Goal: Transaction & Acquisition: Purchase product/service

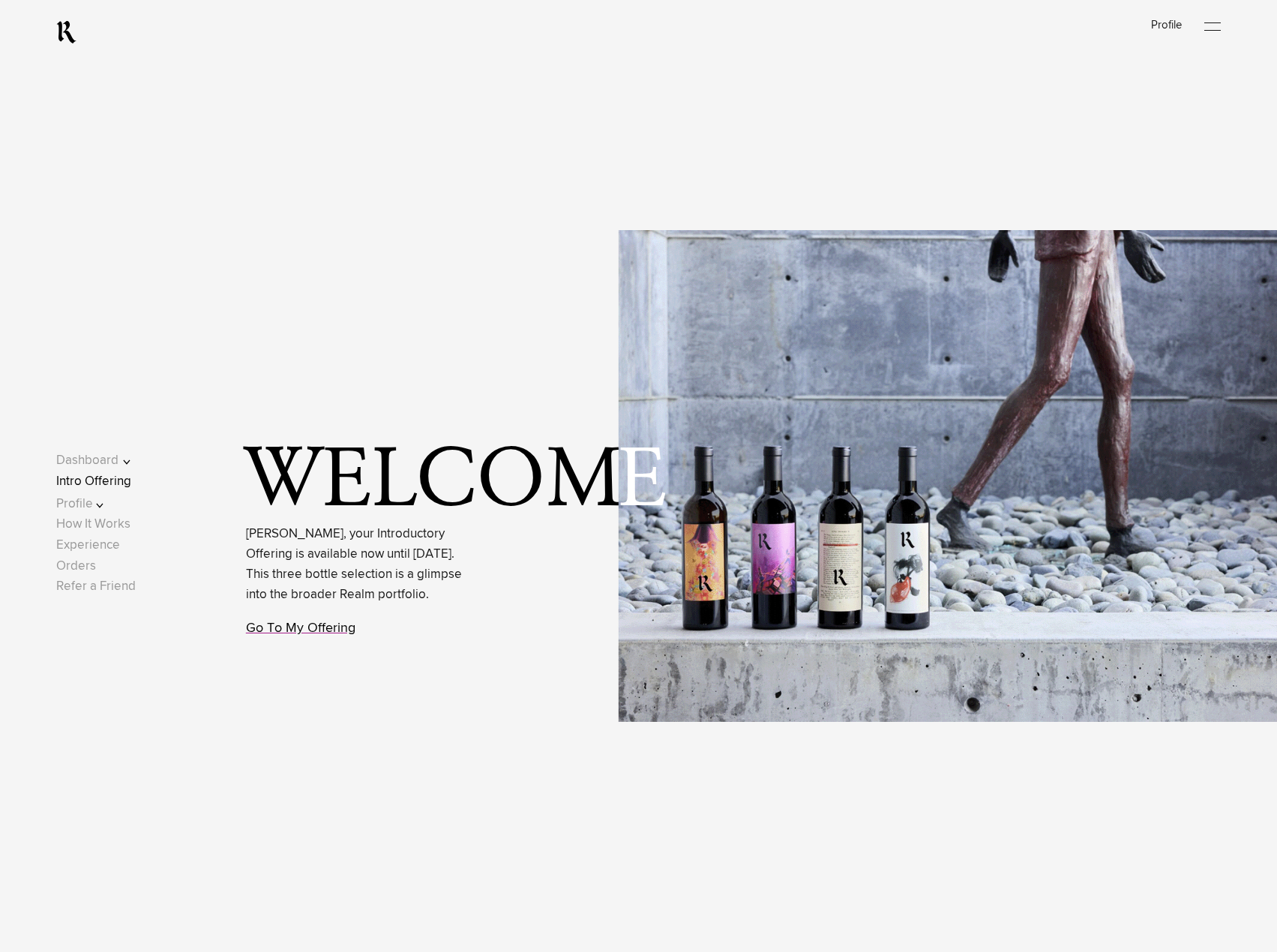
click at [285, 634] on link "Go To My Offering" at bounding box center [301, 627] width 109 height 13
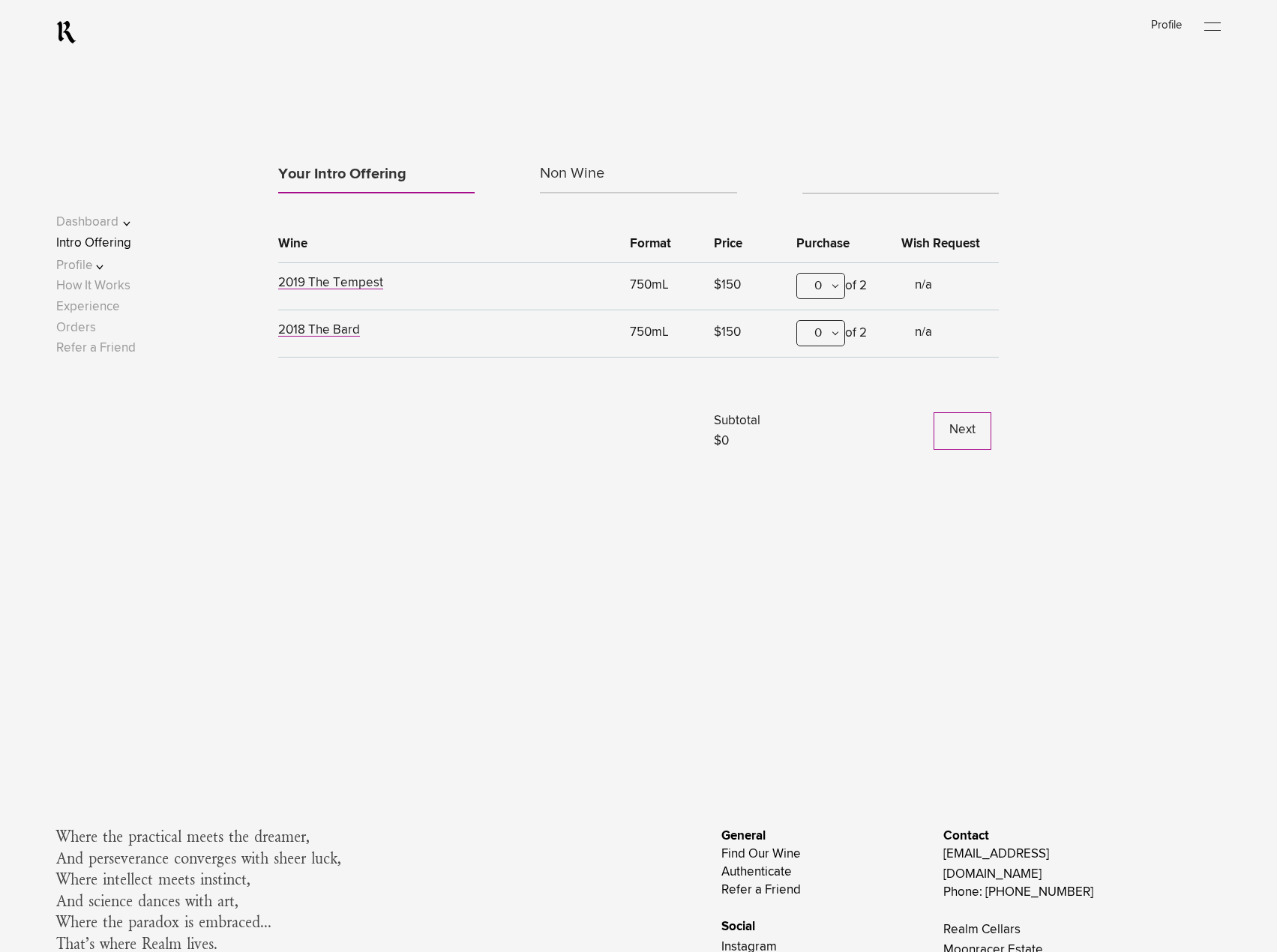
scroll to position [1162, 0]
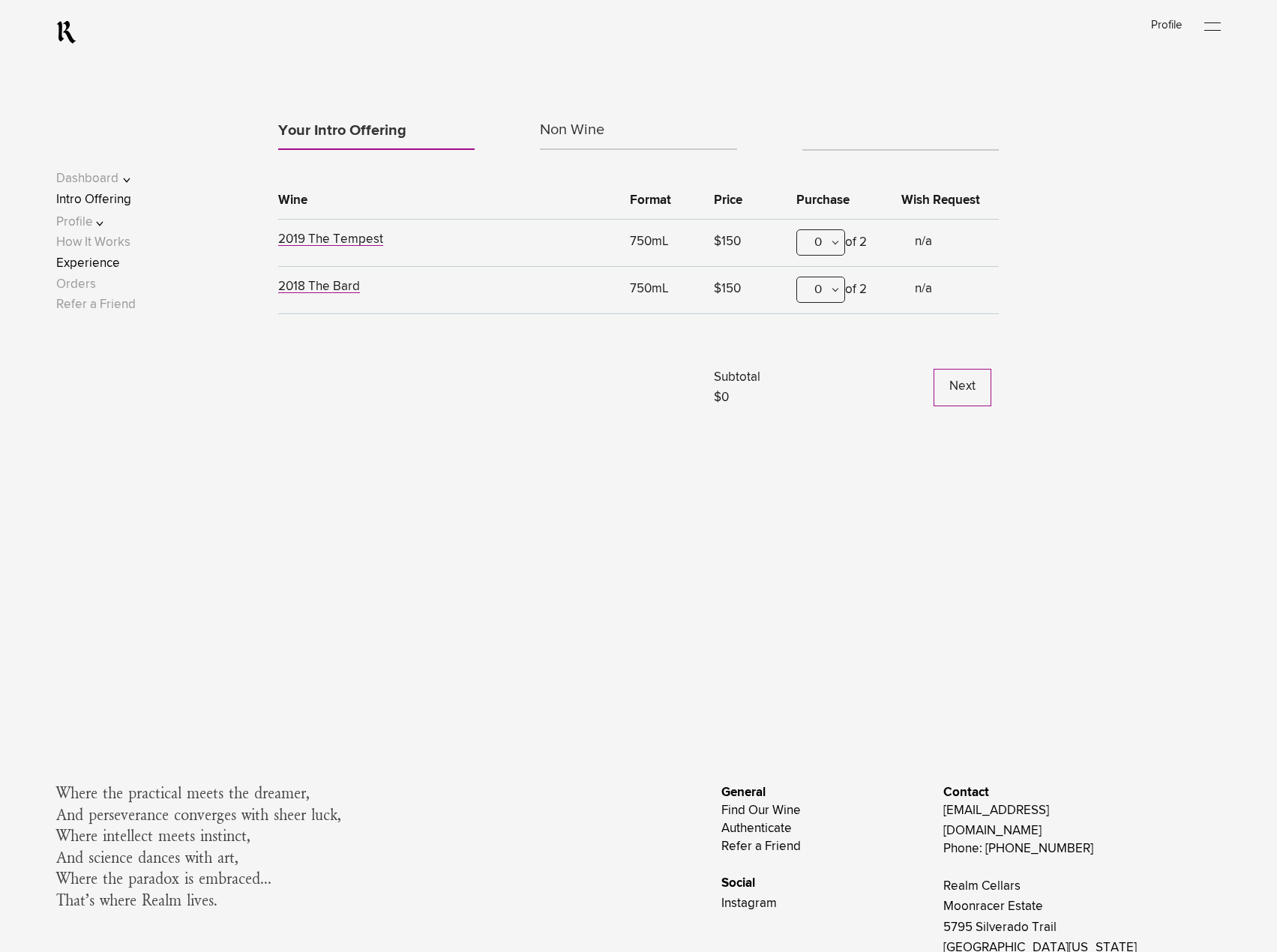
click at [104, 265] on link "Experience" at bounding box center [88, 262] width 64 height 12
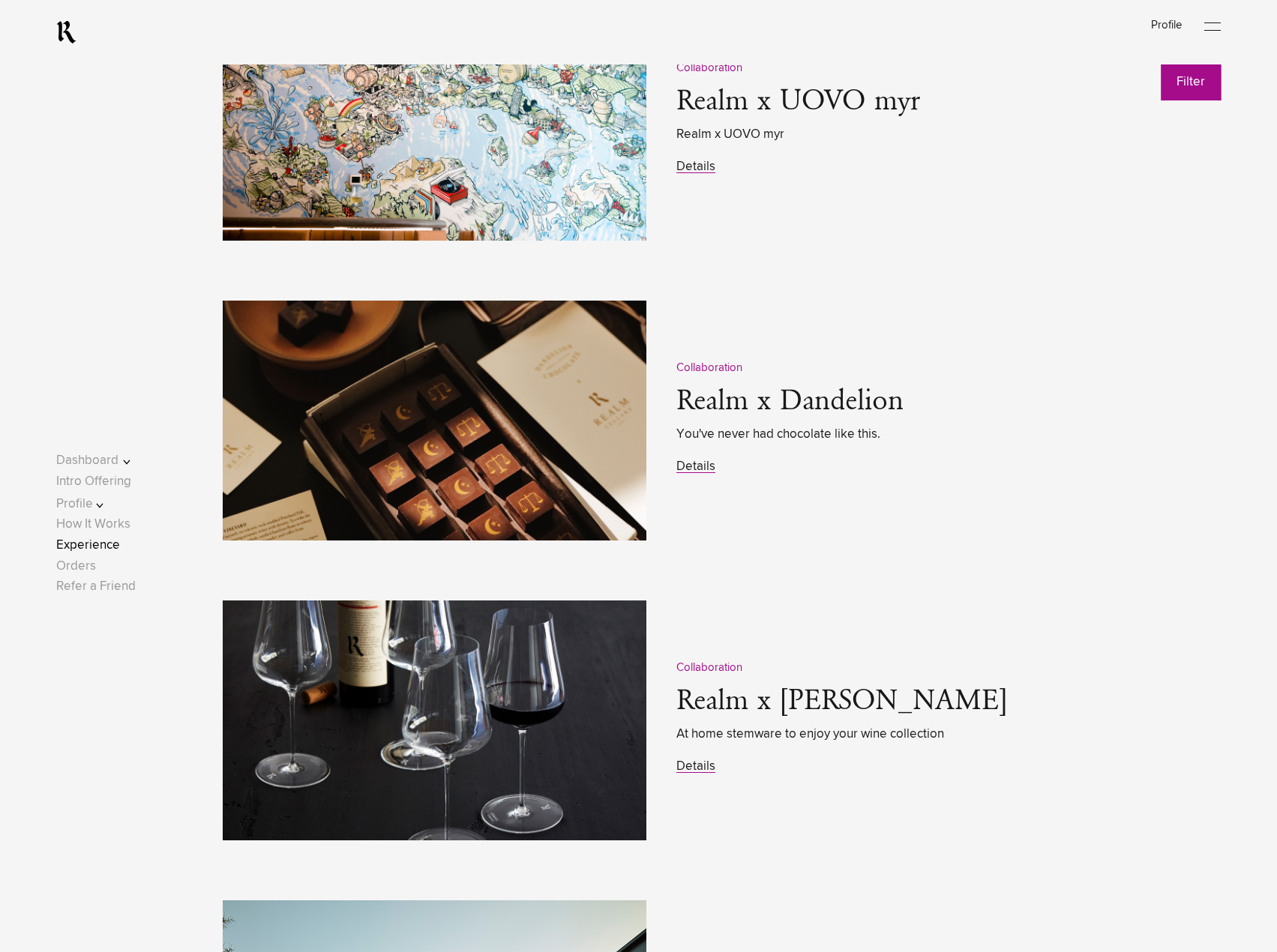
scroll to position [2247, 0]
click at [700, 469] on link "Details" at bounding box center [695, 466] width 39 height 12
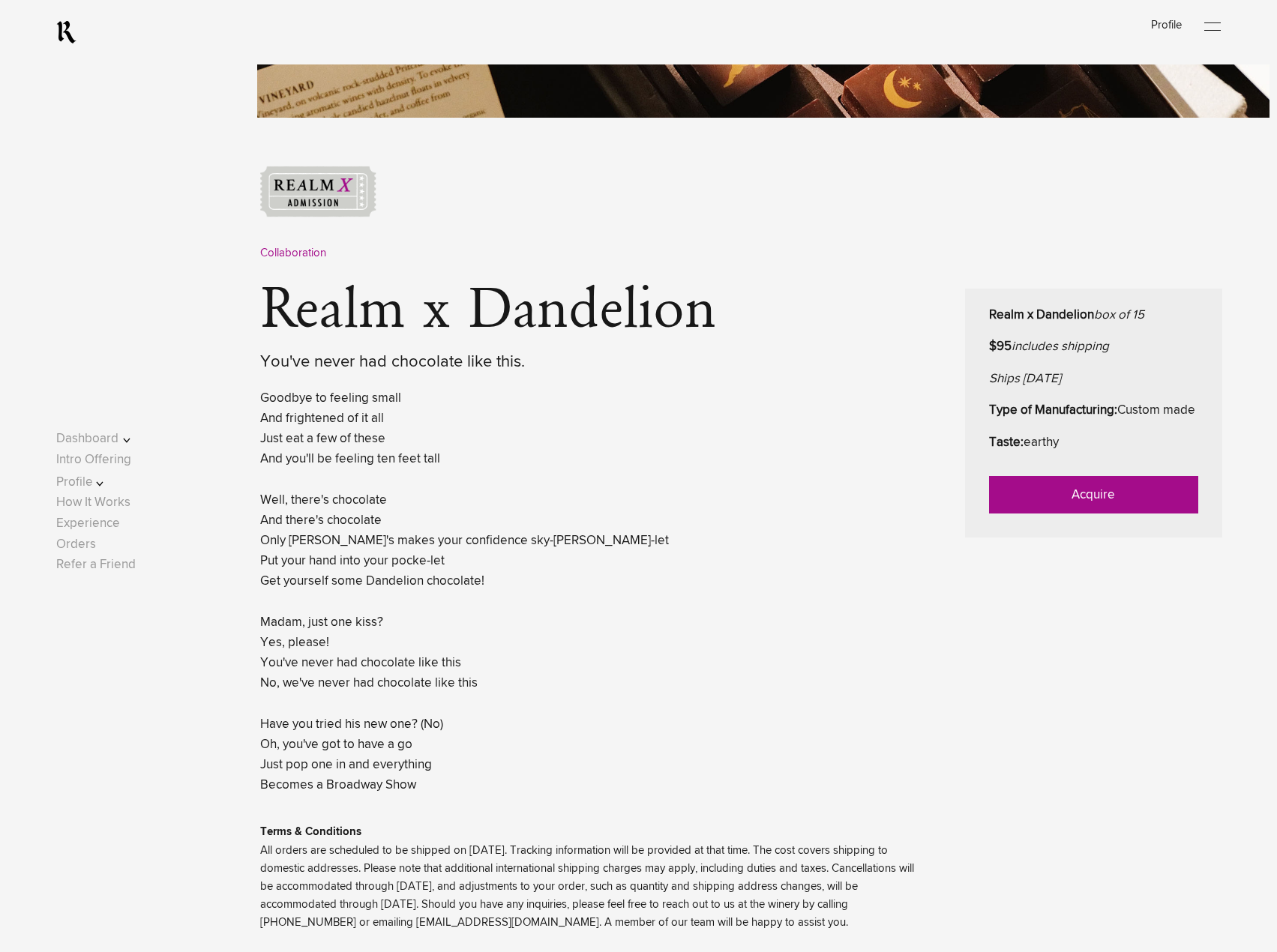
scroll to position [525, 0]
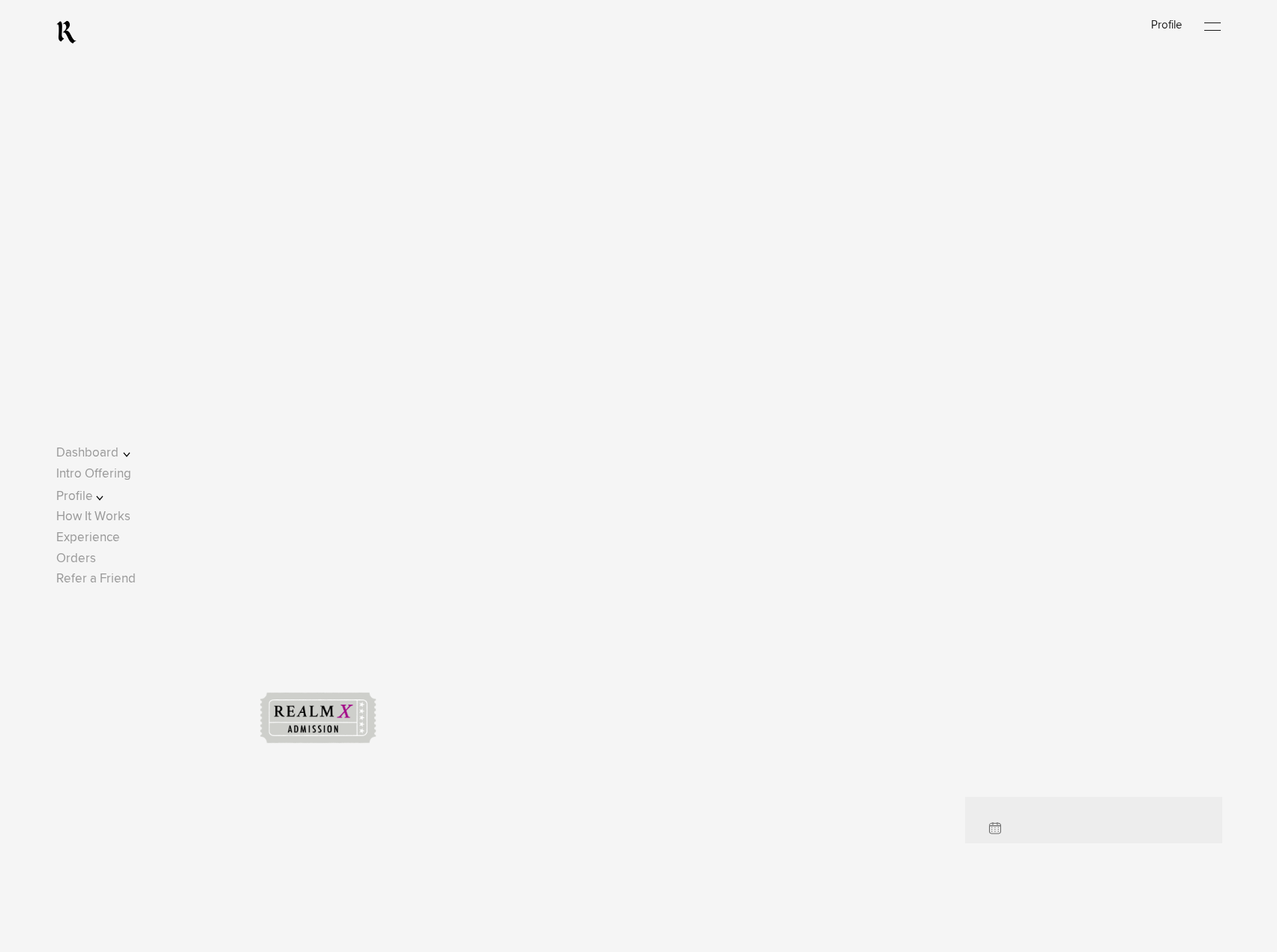
scroll to position [525, 0]
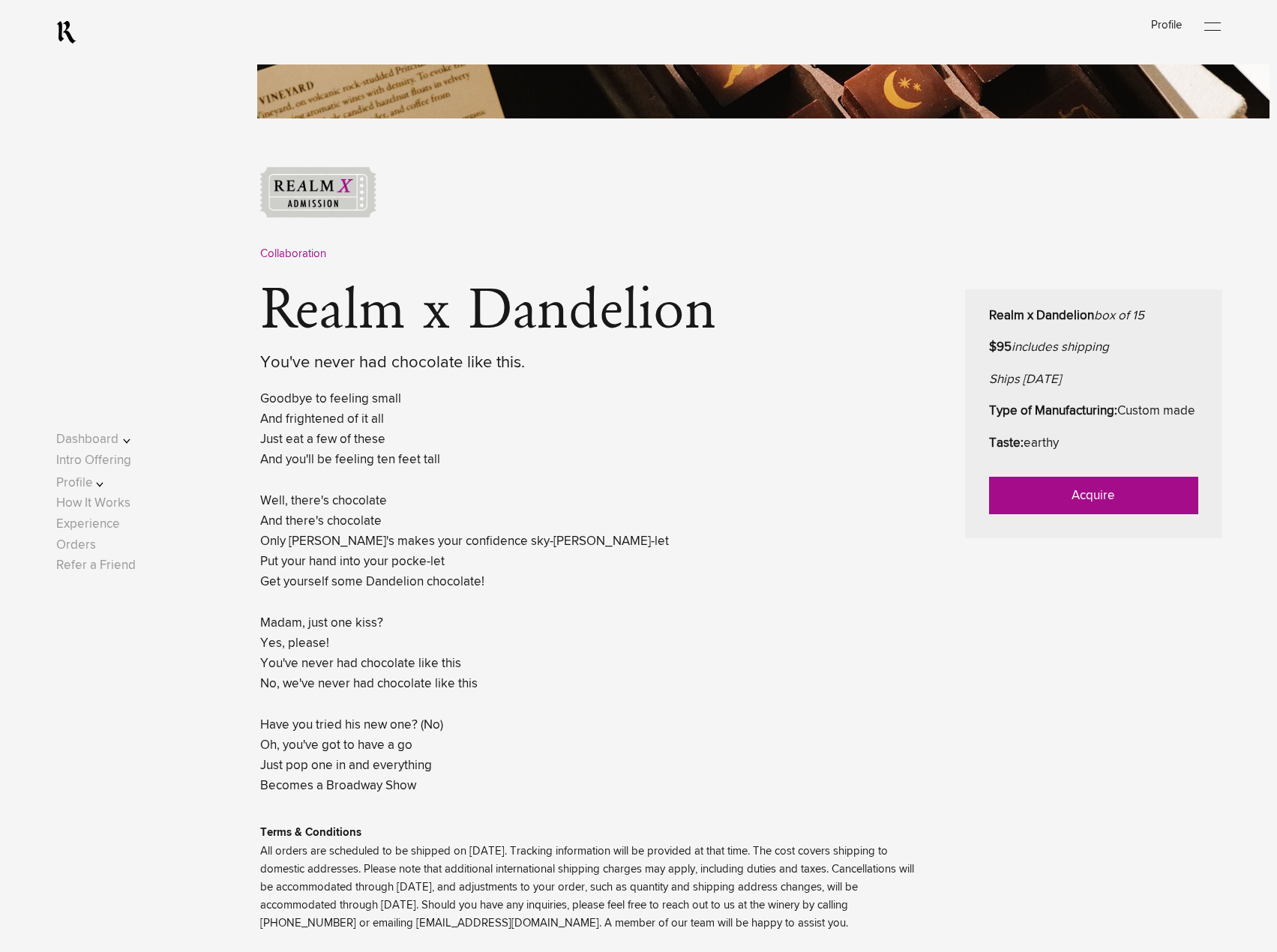
click at [1051, 514] on link "Acquire" at bounding box center [1094, 496] width 209 height 37
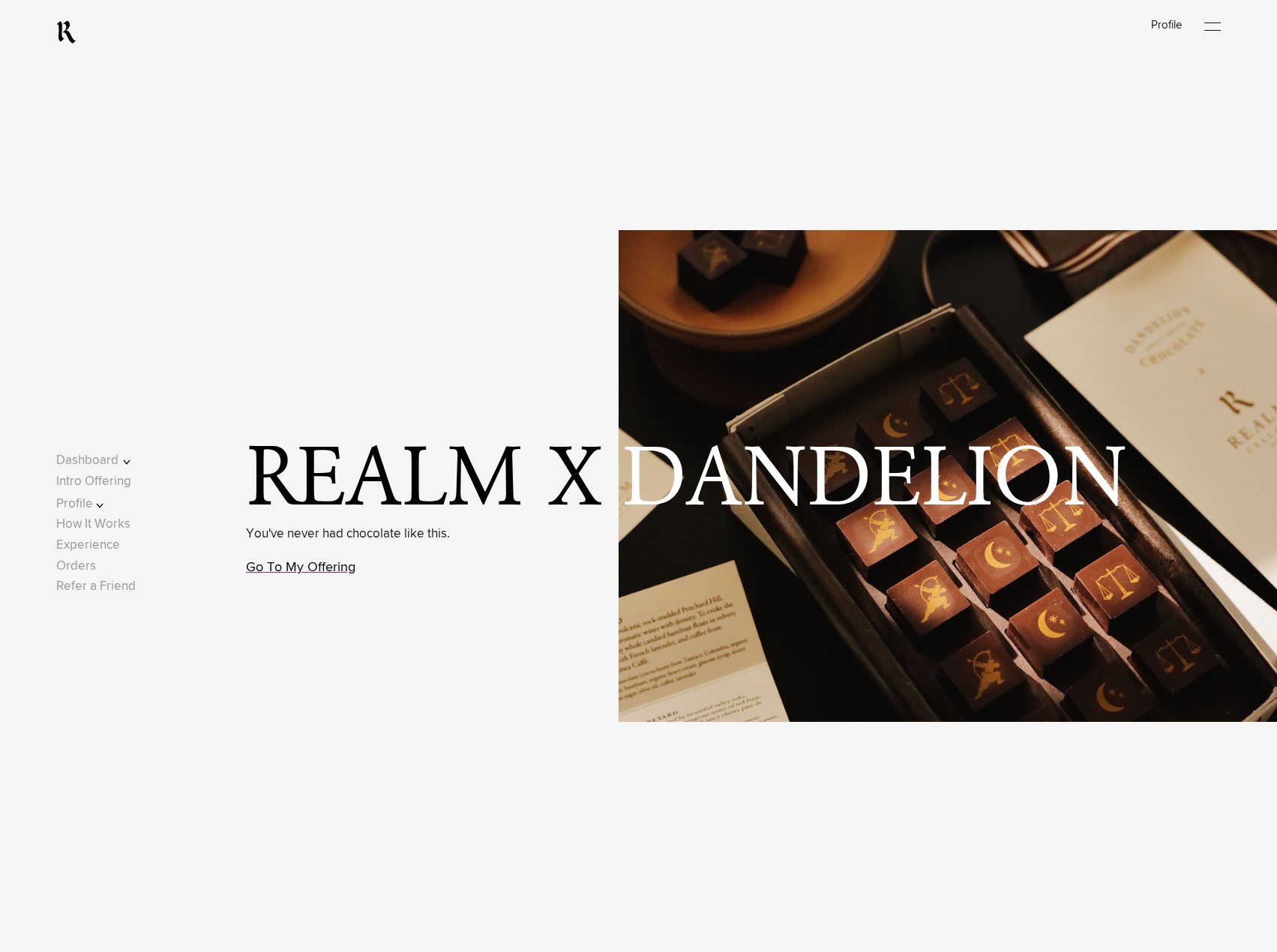
click at [312, 572] on link "Go To My Offering" at bounding box center [301, 567] width 109 height 13
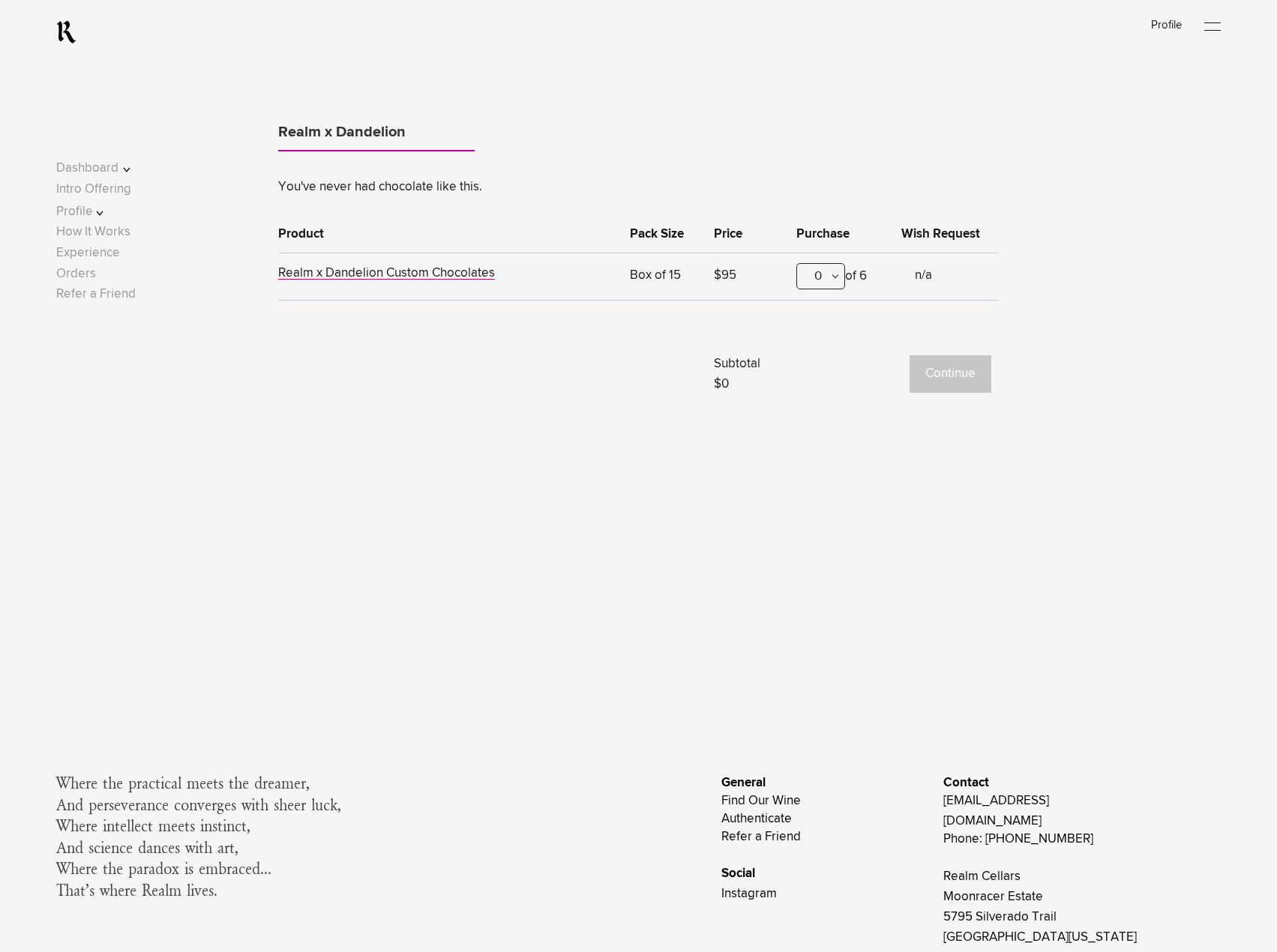
scroll to position [1306, 0]
click at [416, 273] on span "Realm x Dandelion Custom Chocolates" at bounding box center [386, 272] width 217 height 12
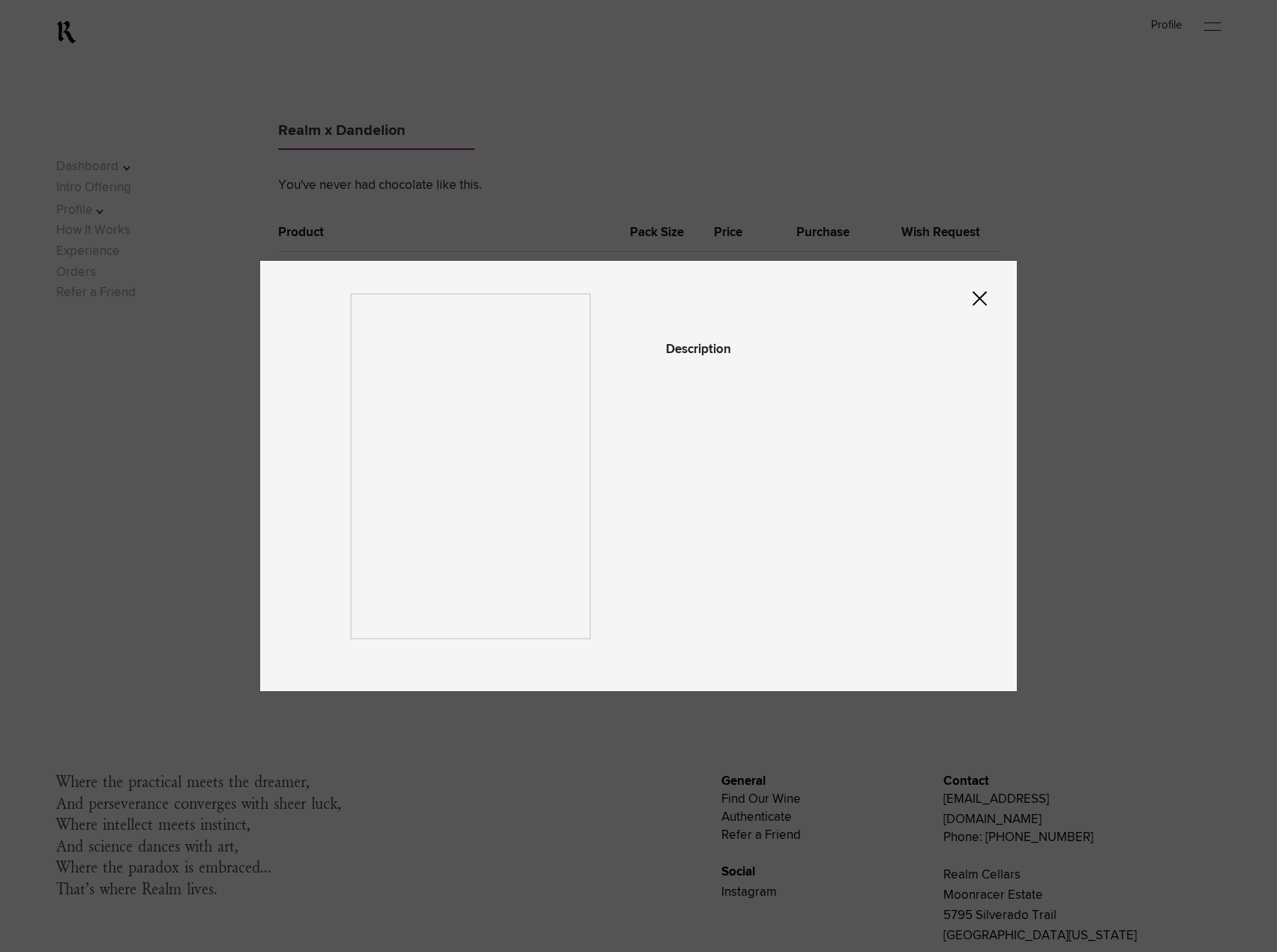
click at [987, 302] on icon at bounding box center [980, 299] width 14 height 14
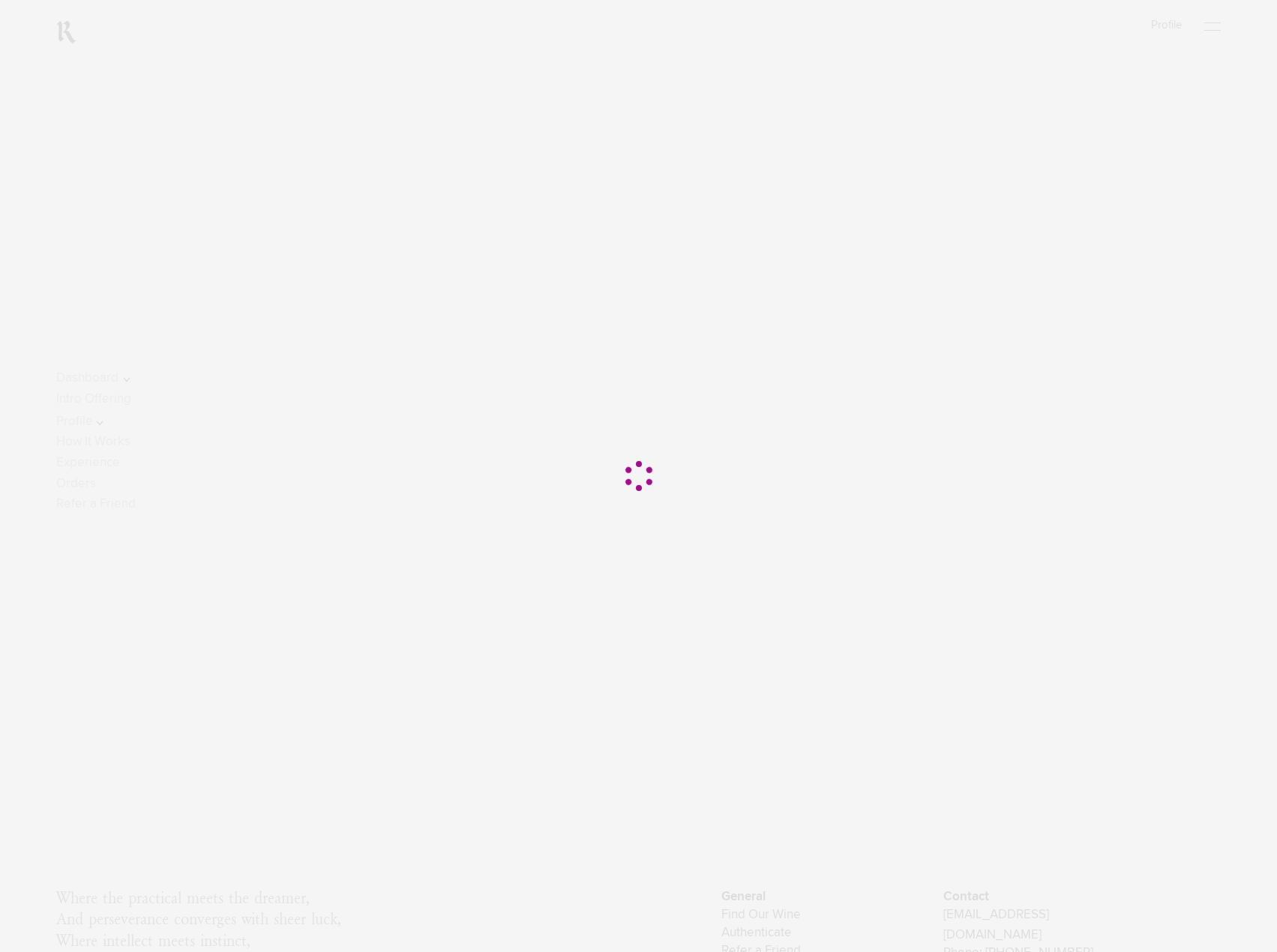
scroll to position [231, 0]
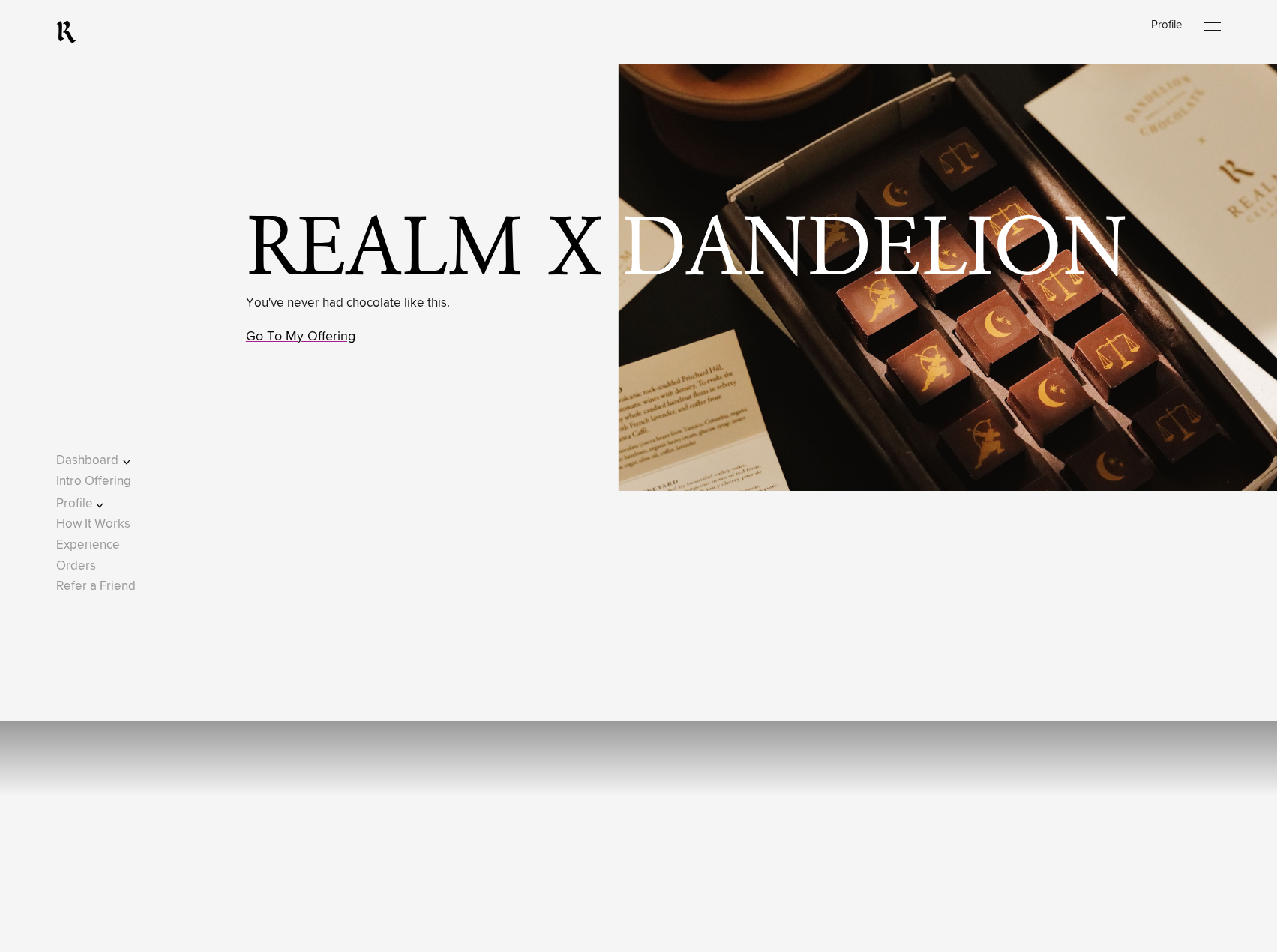
click at [308, 339] on link "Go To My Offering" at bounding box center [301, 336] width 109 height 13
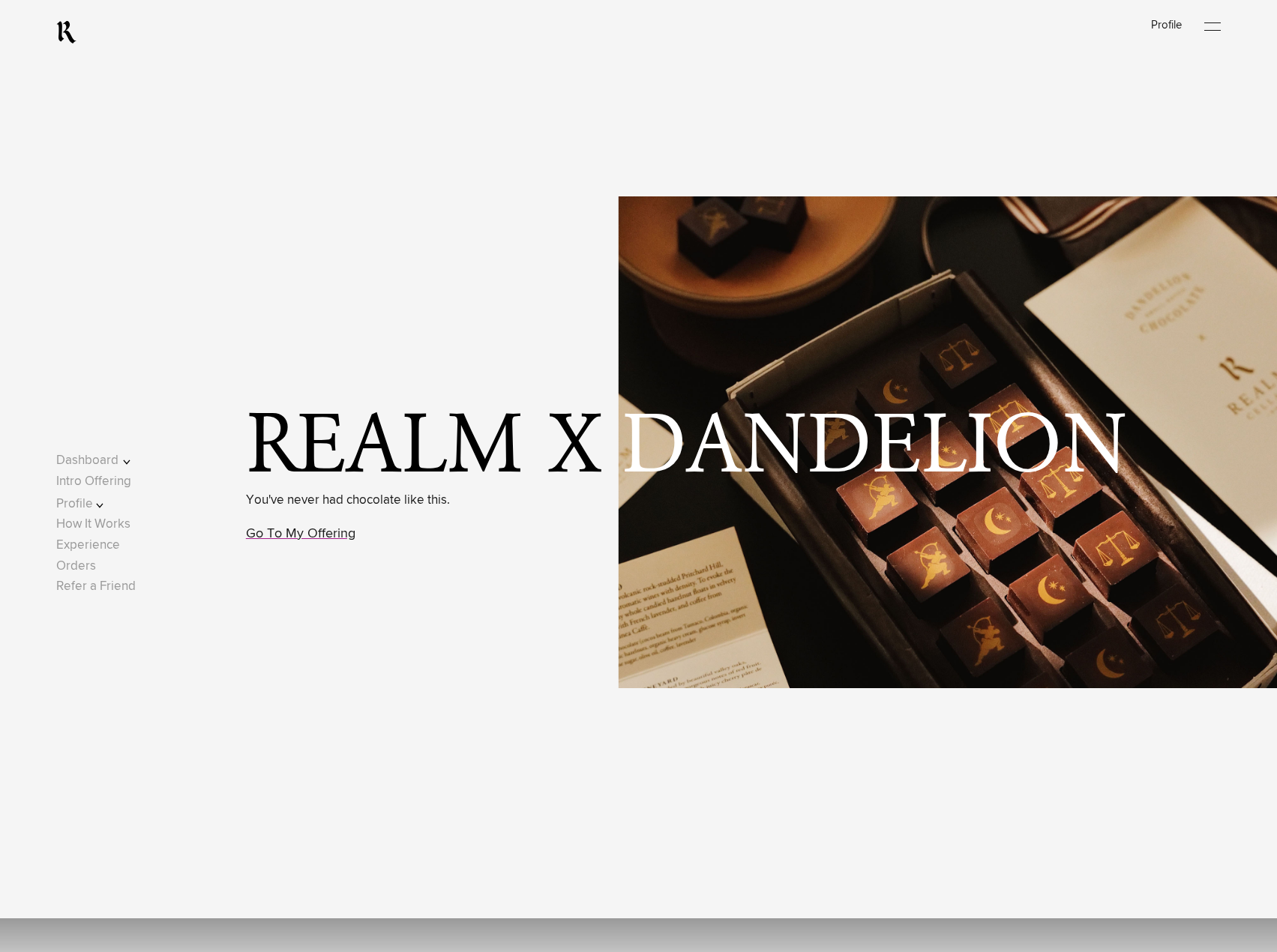
scroll to position [33, 0]
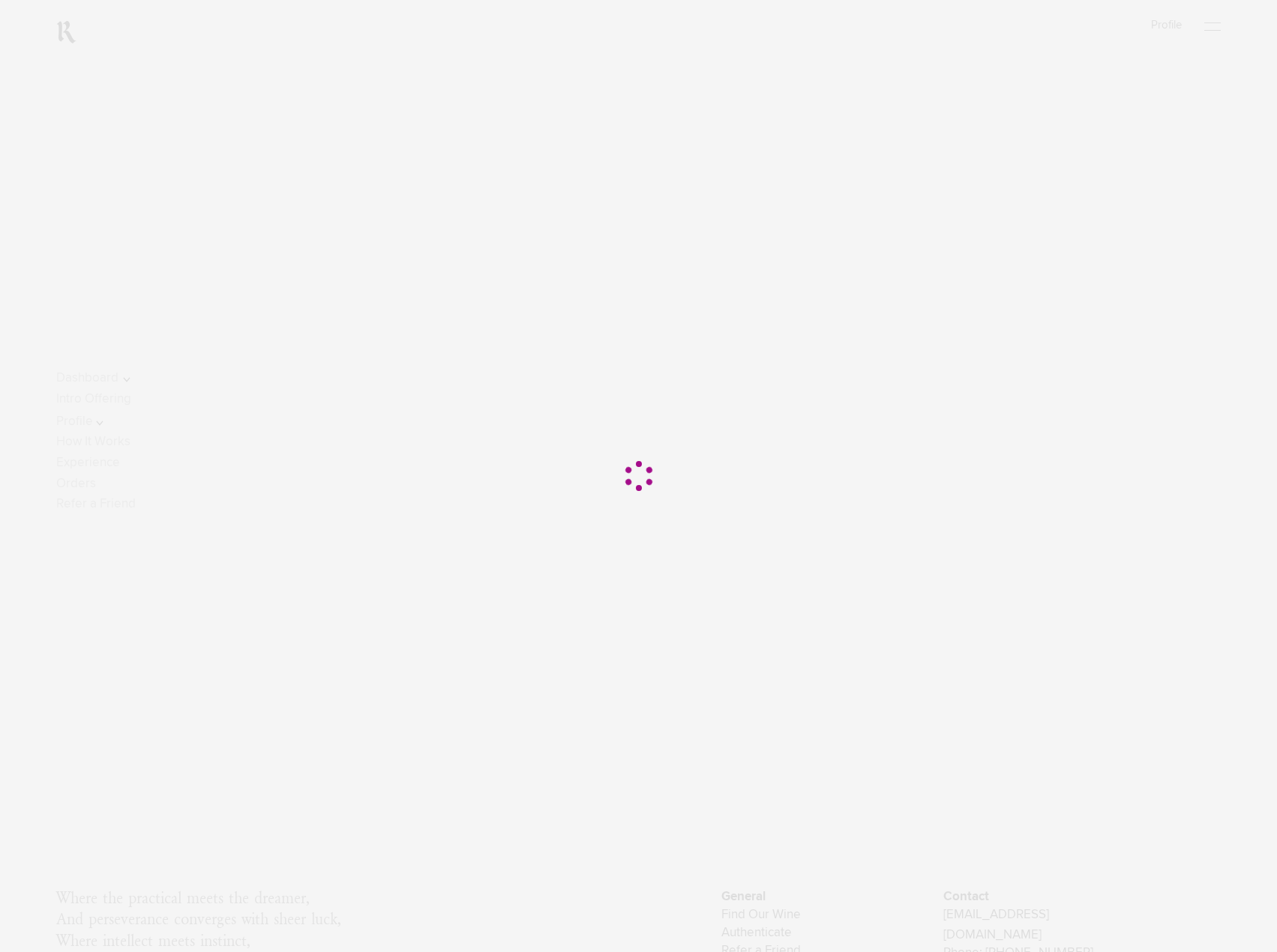
scroll to position [33, 0]
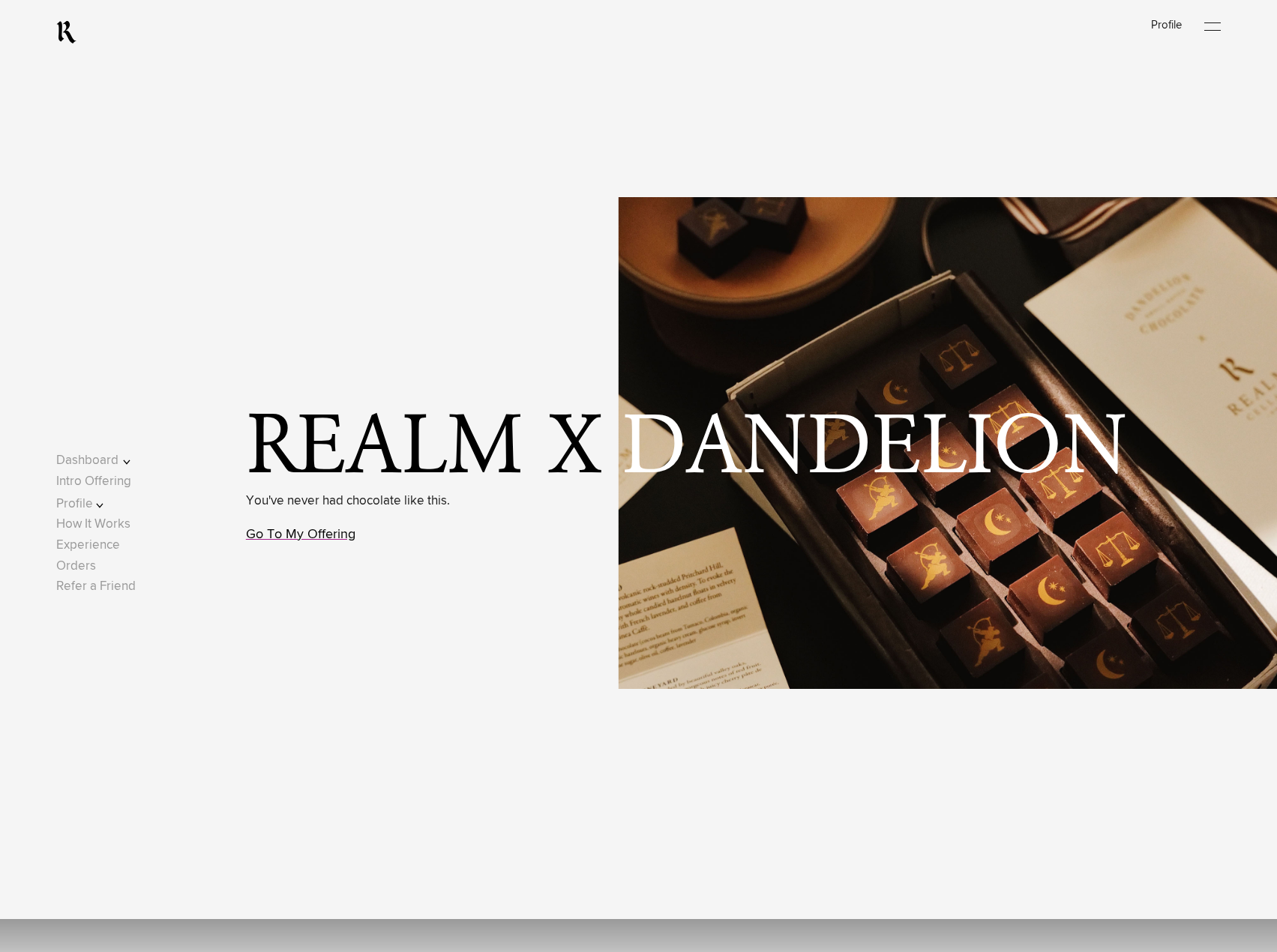
click at [341, 539] on link "Go To My Offering" at bounding box center [301, 534] width 109 height 13
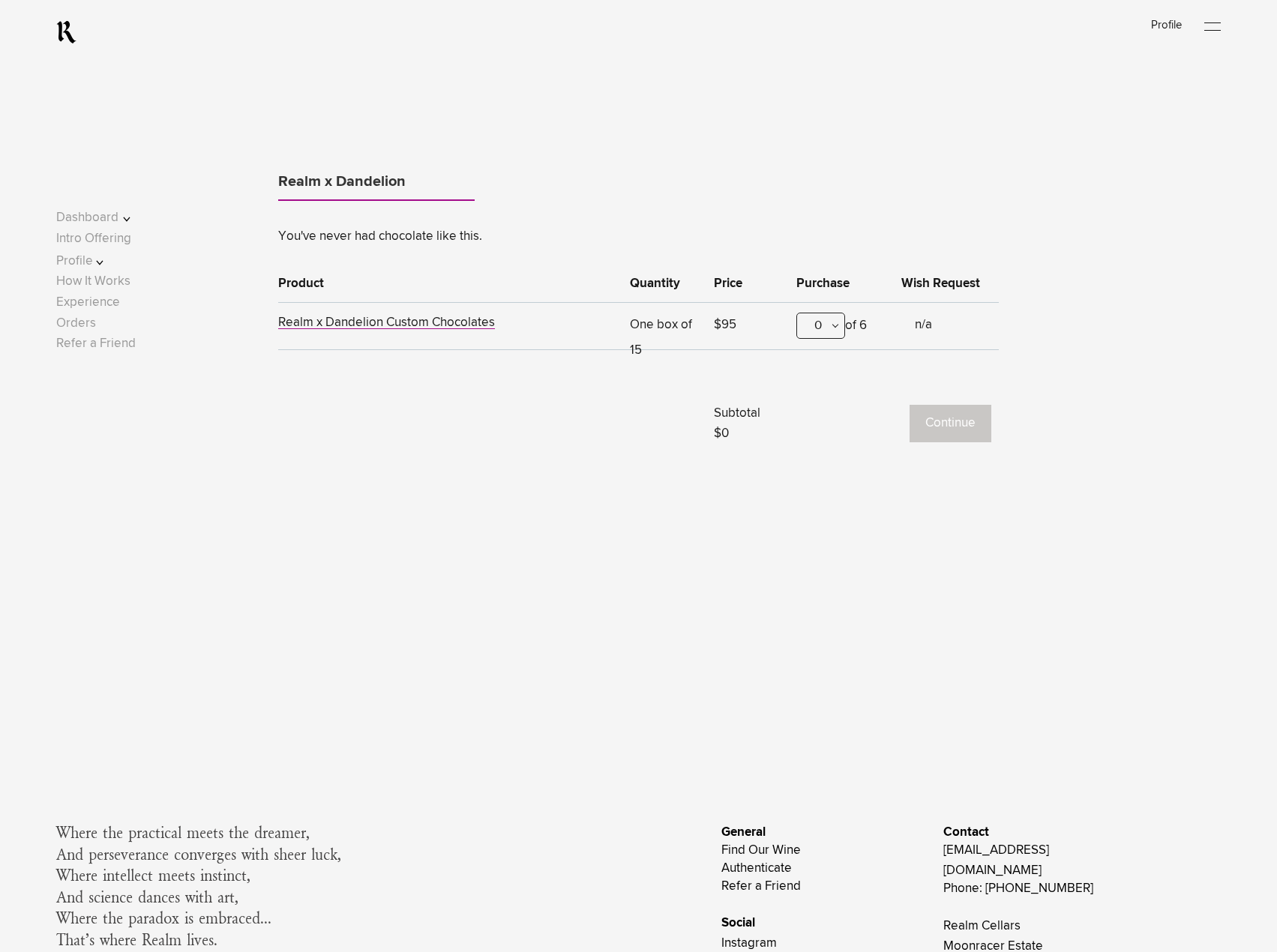
scroll to position [1306, 0]
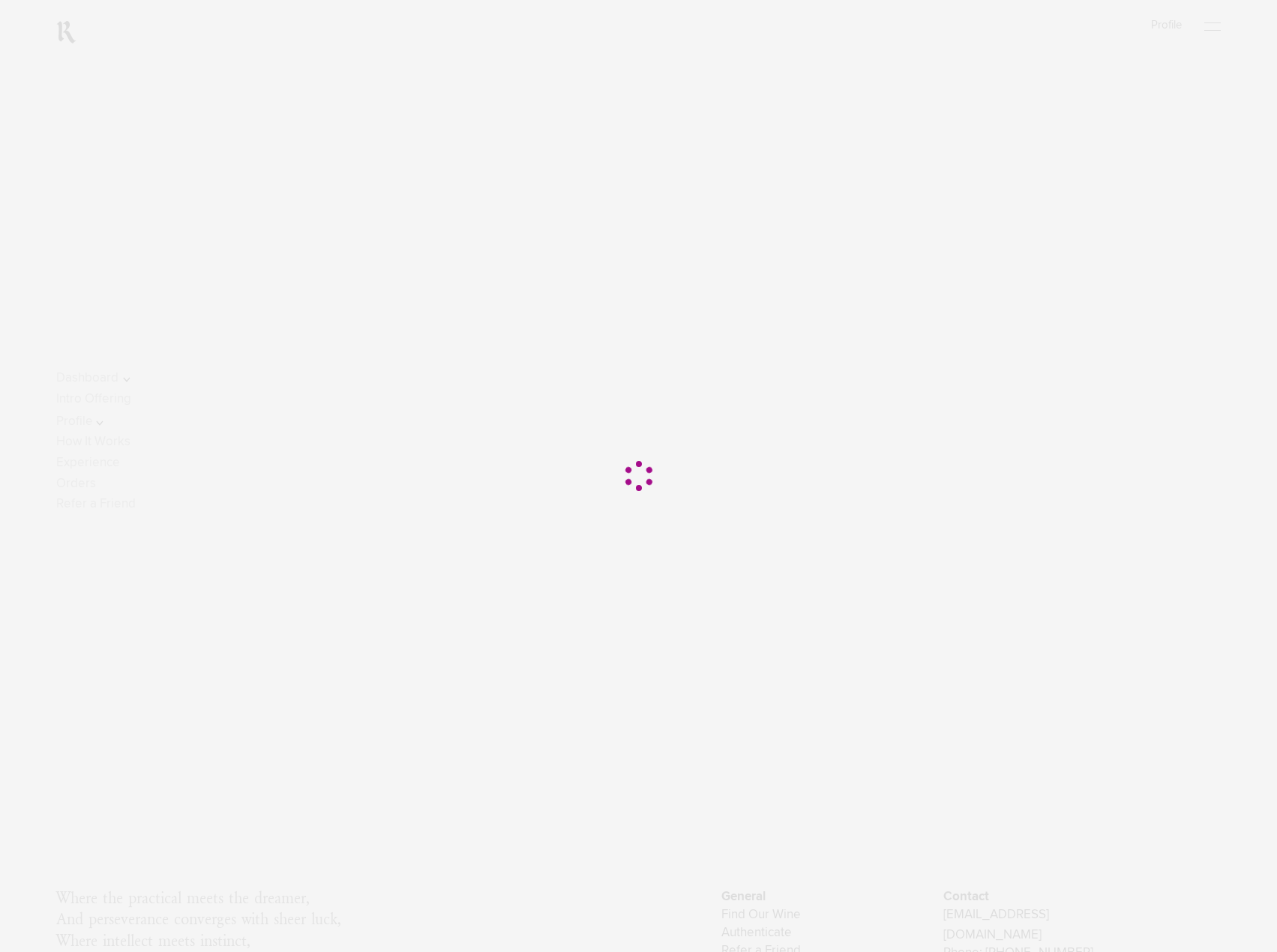
scroll to position [231, 0]
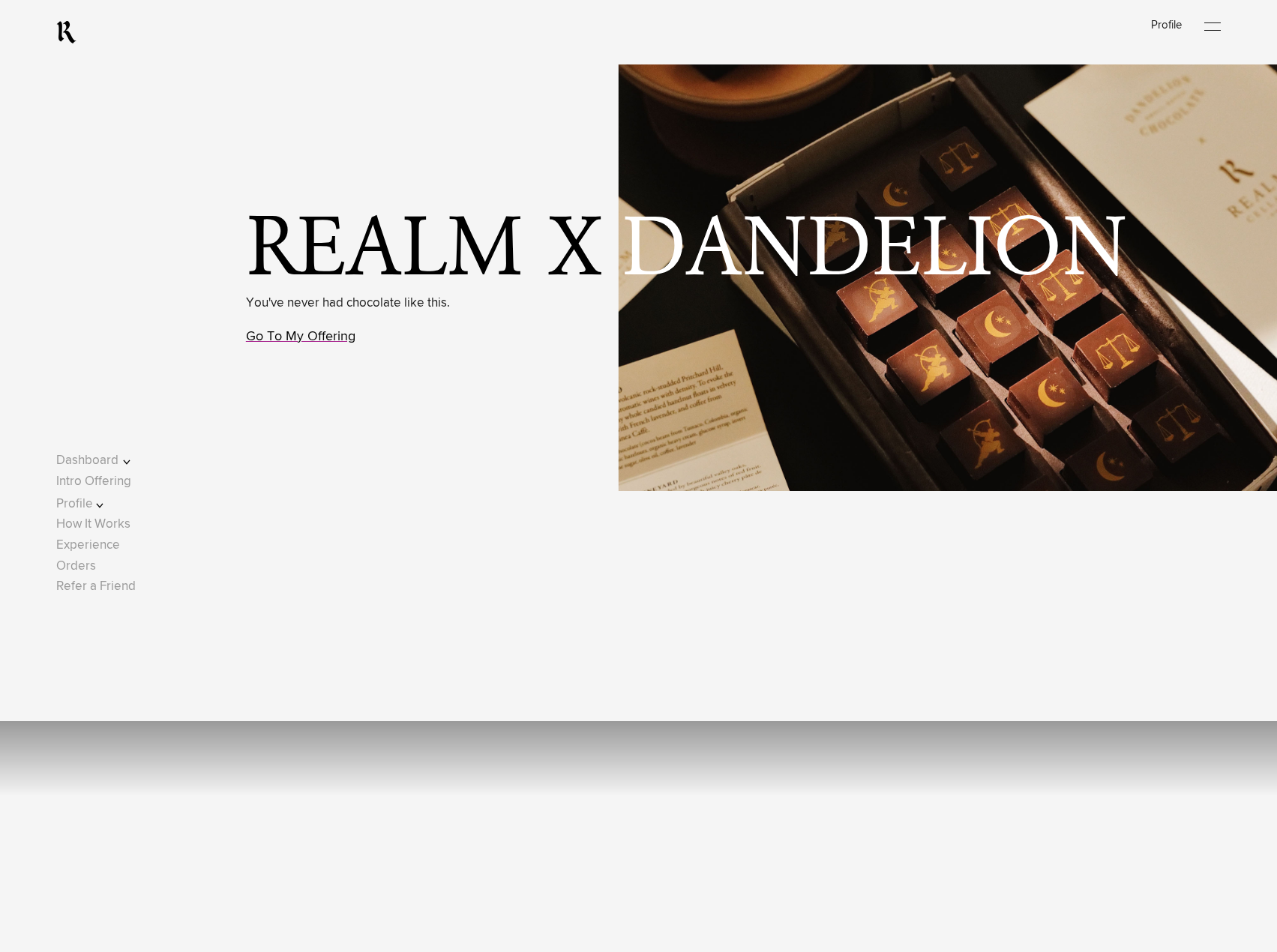
click at [264, 338] on link "Go To My Offering" at bounding box center [301, 336] width 109 height 13
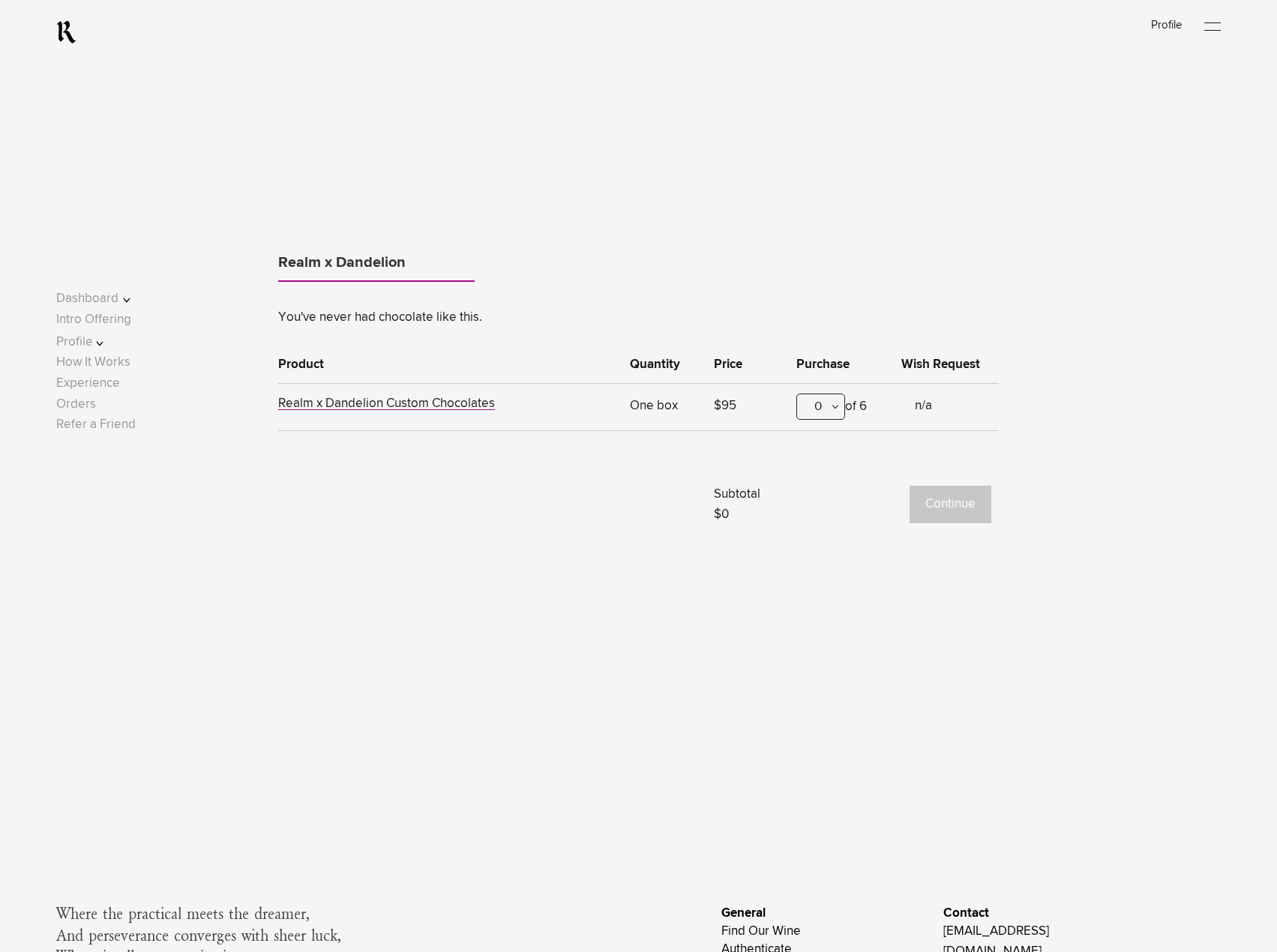
scroll to position [1306, 0]
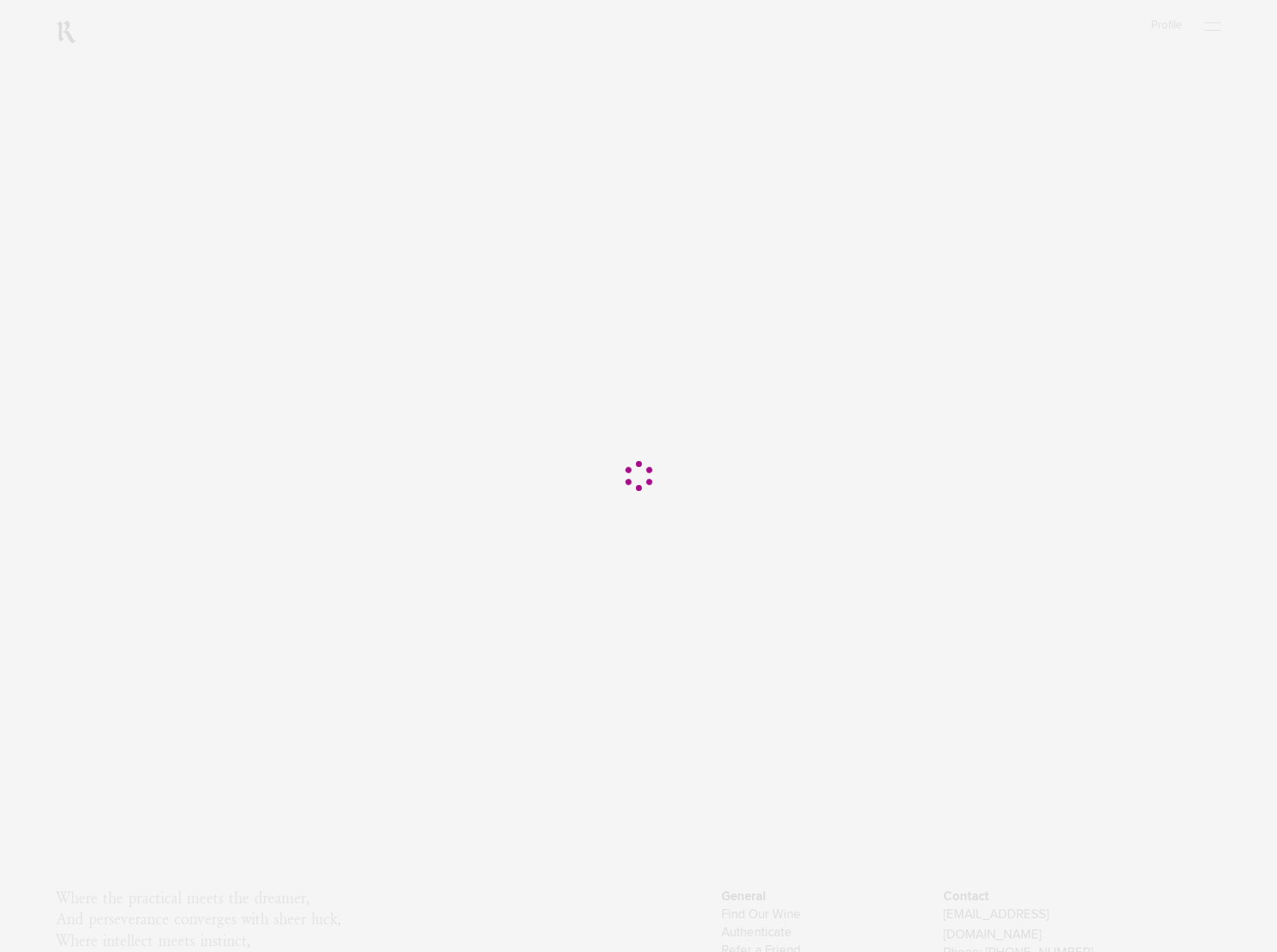
scroll to position [231, 0]
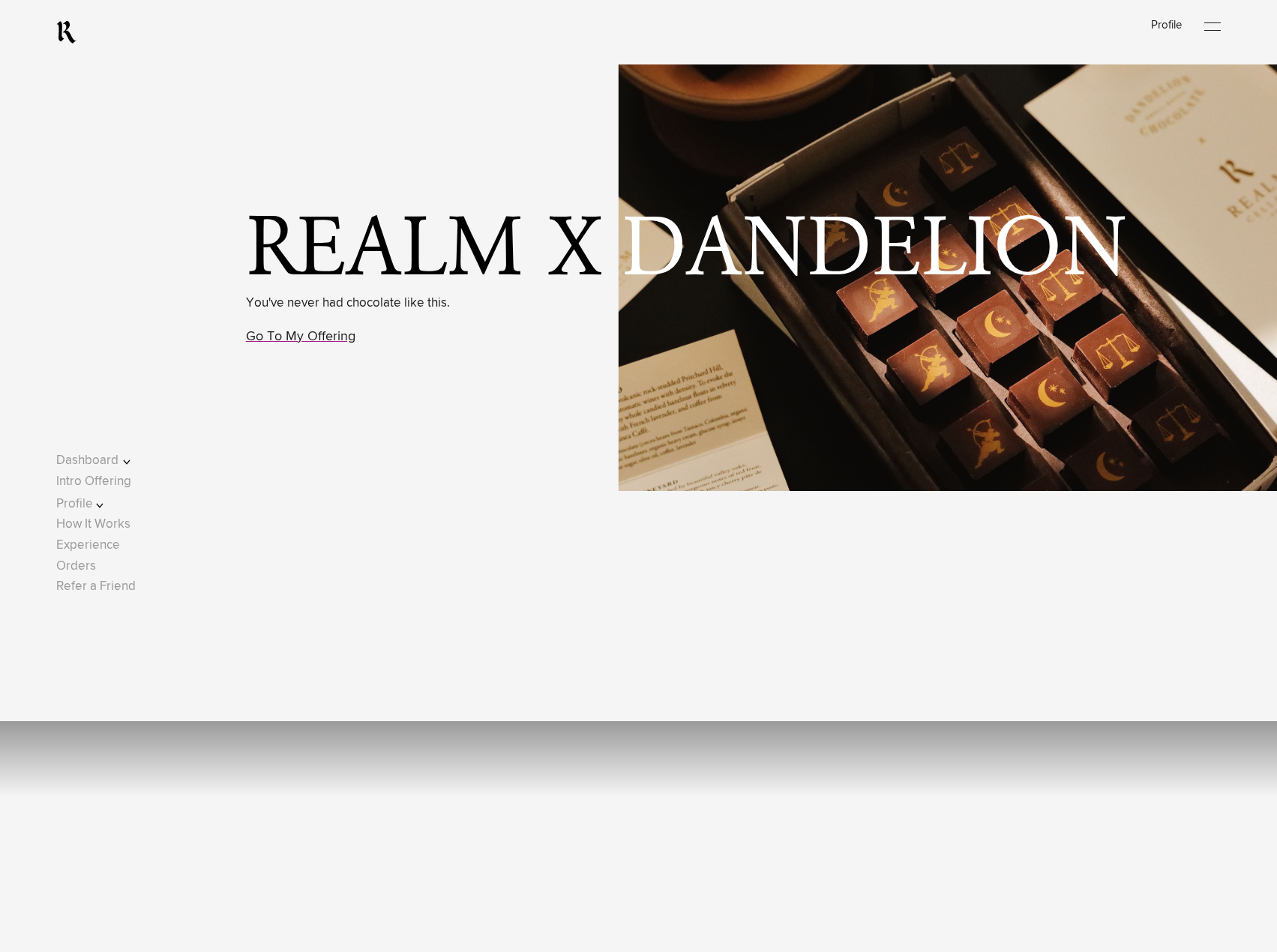
click at [315, 342] on link "Go To My Offering" at bounding box center [301, 336] width 109 height 13
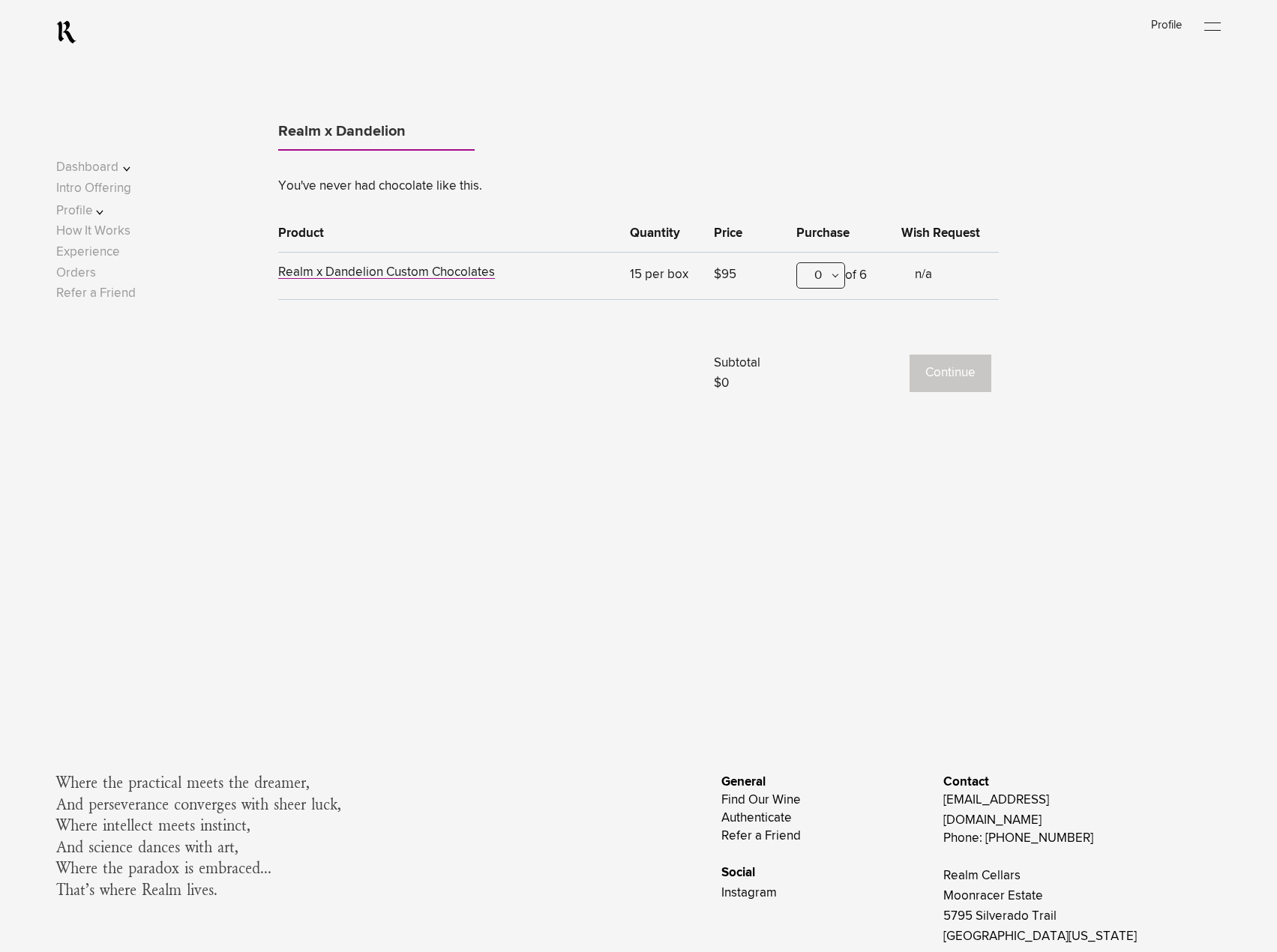
scroll to position [1306, 0]
click at [840, 277] on div "0" at bounding box center [820, 275] width 48 height 27
click at [816, 349] on div "1" at bounding box center [820, 349] width 48 height 37
click at [933, 380] on button "Continue" at bounding box center [950, 372] width 82 height 37
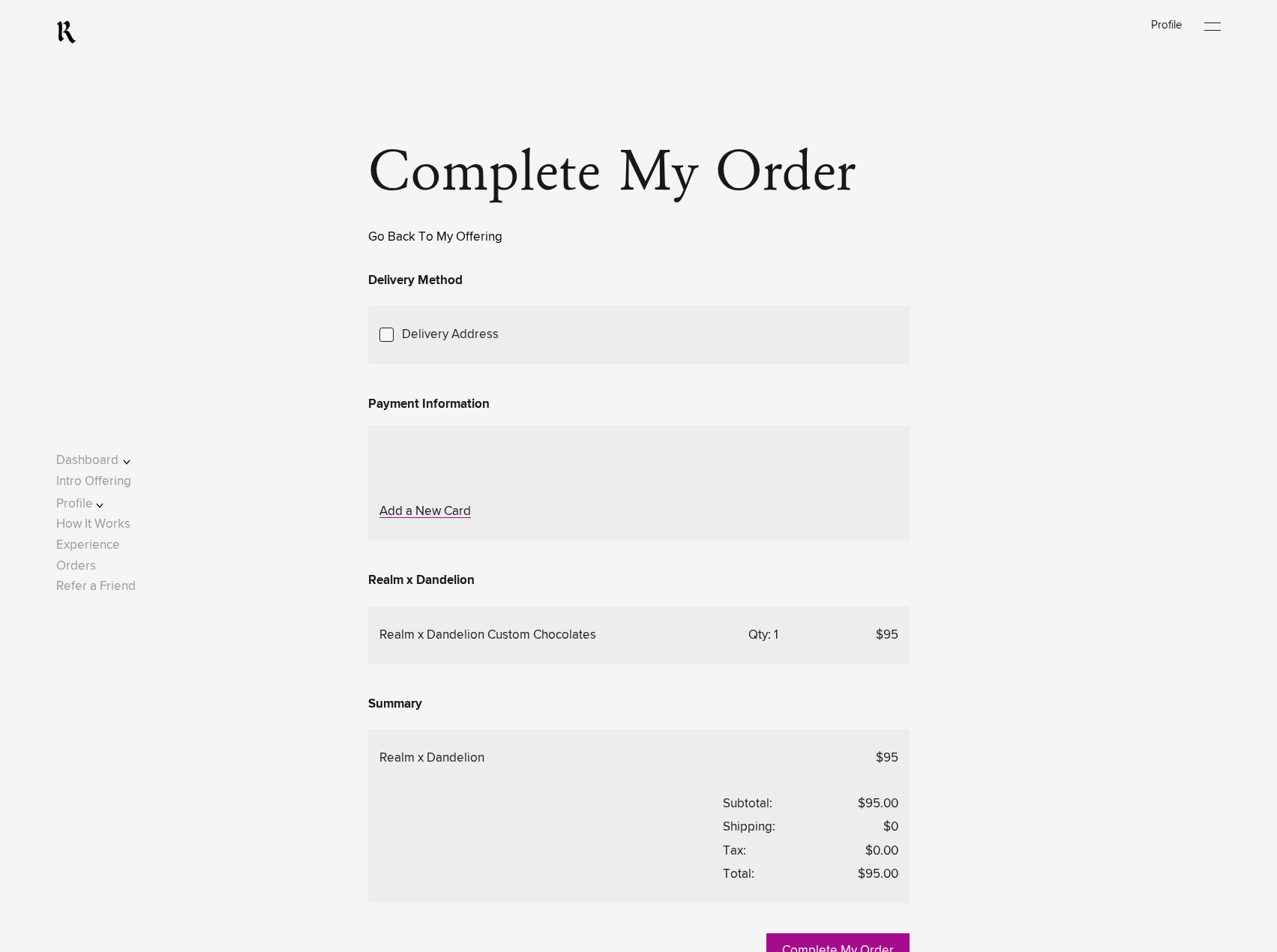
click at [394, 235] on link "Go Back To My Offering" at bounding box center [436, 237] width 134 height 12
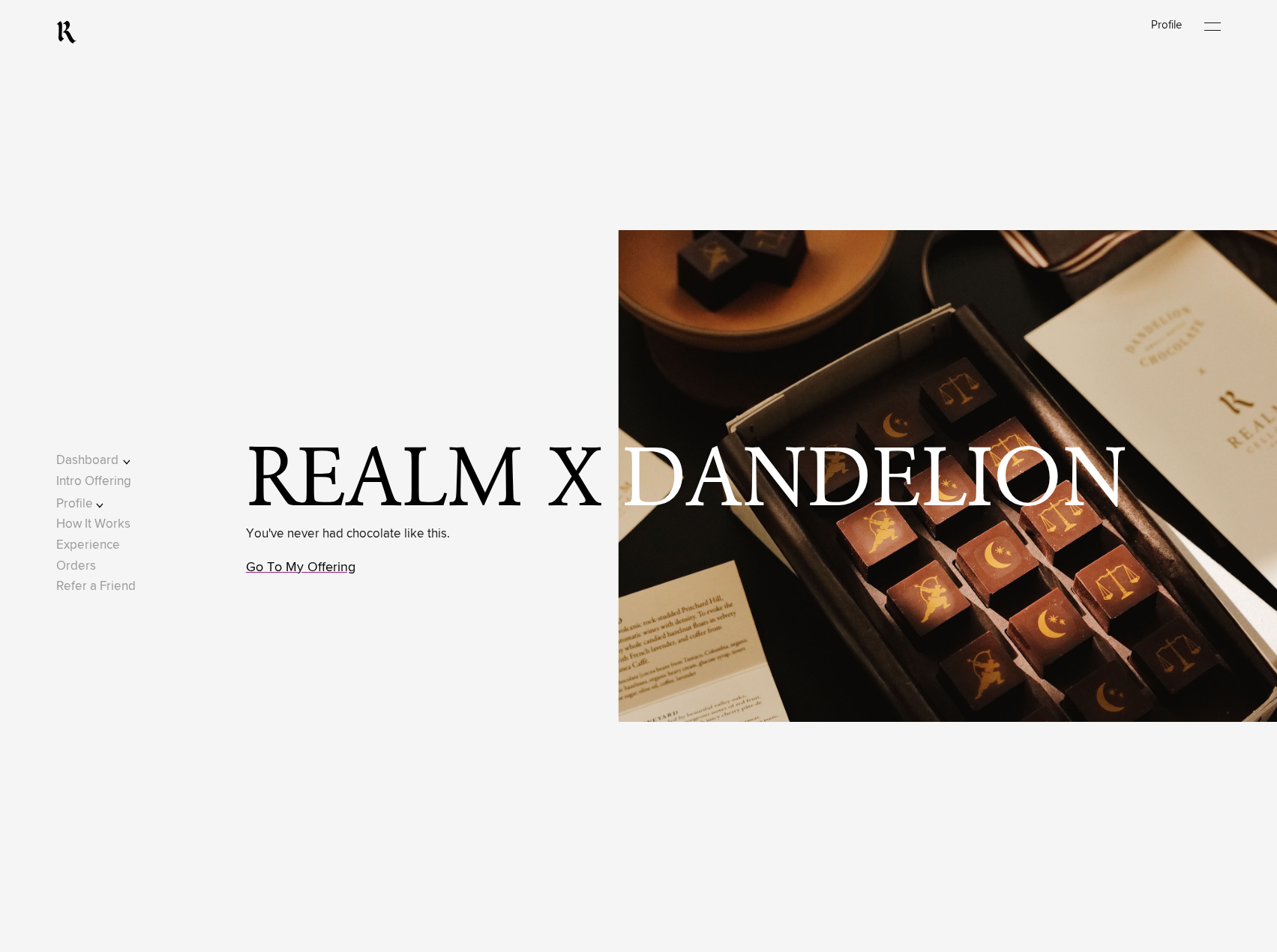
click at [340, 572] on link "Go To My Offering" at bounding box center [301, 567] width 109 height 13
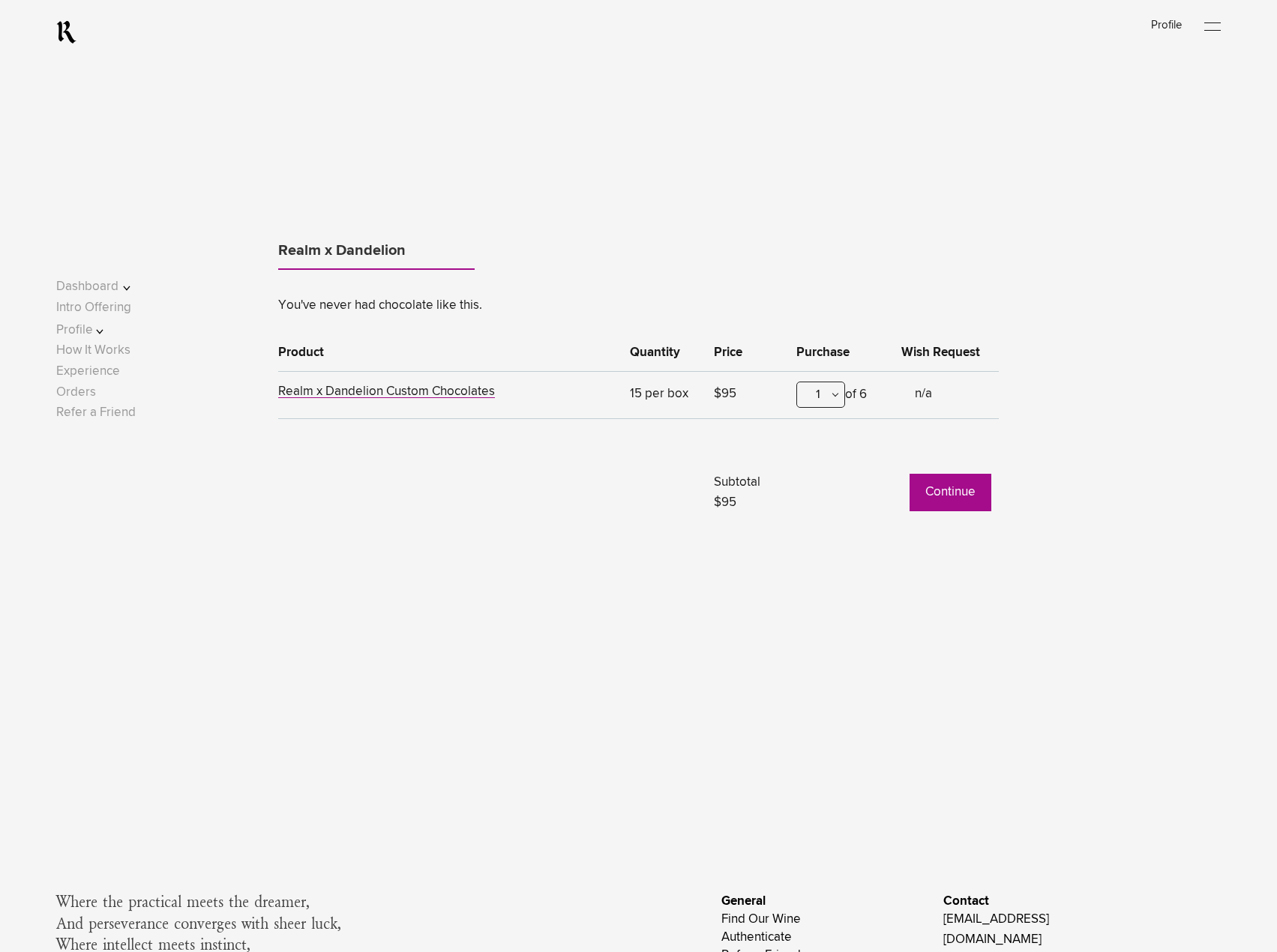
scroll to position [1306, 0]
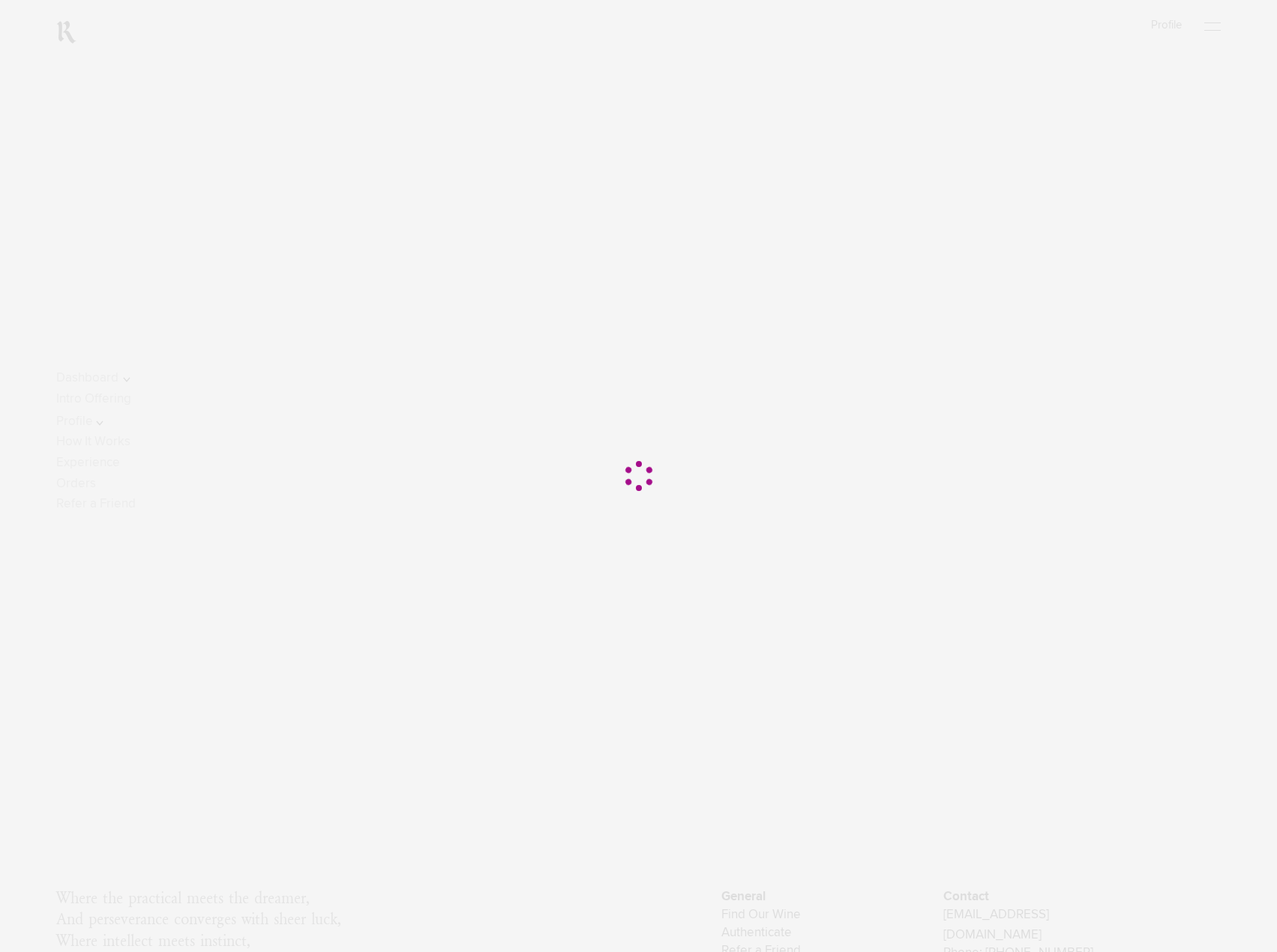
scroll to position [231, 0]
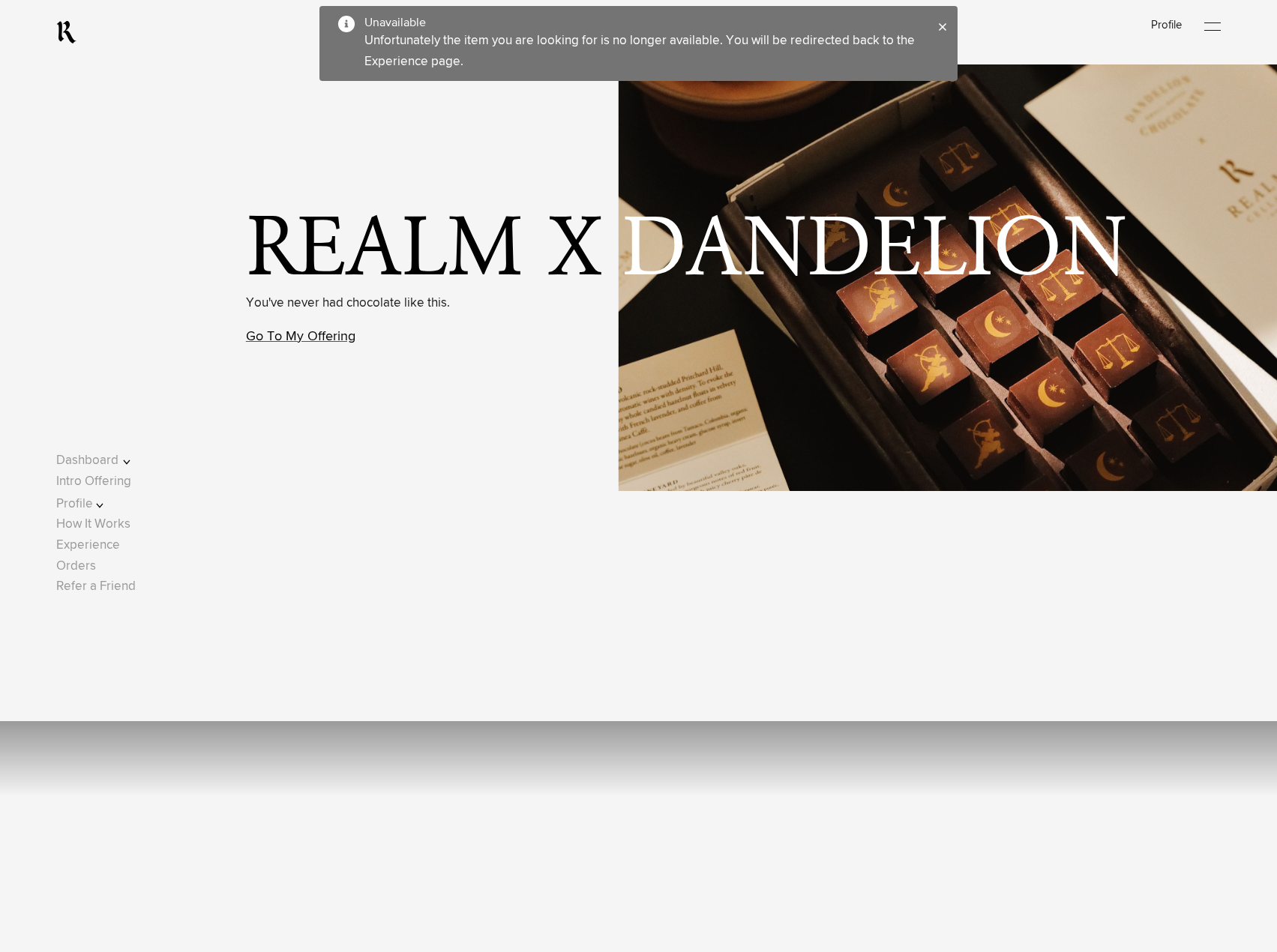
click at [306, 339] on link "Go To My Offering" at bounding box center [301, 336] width 109 height 13
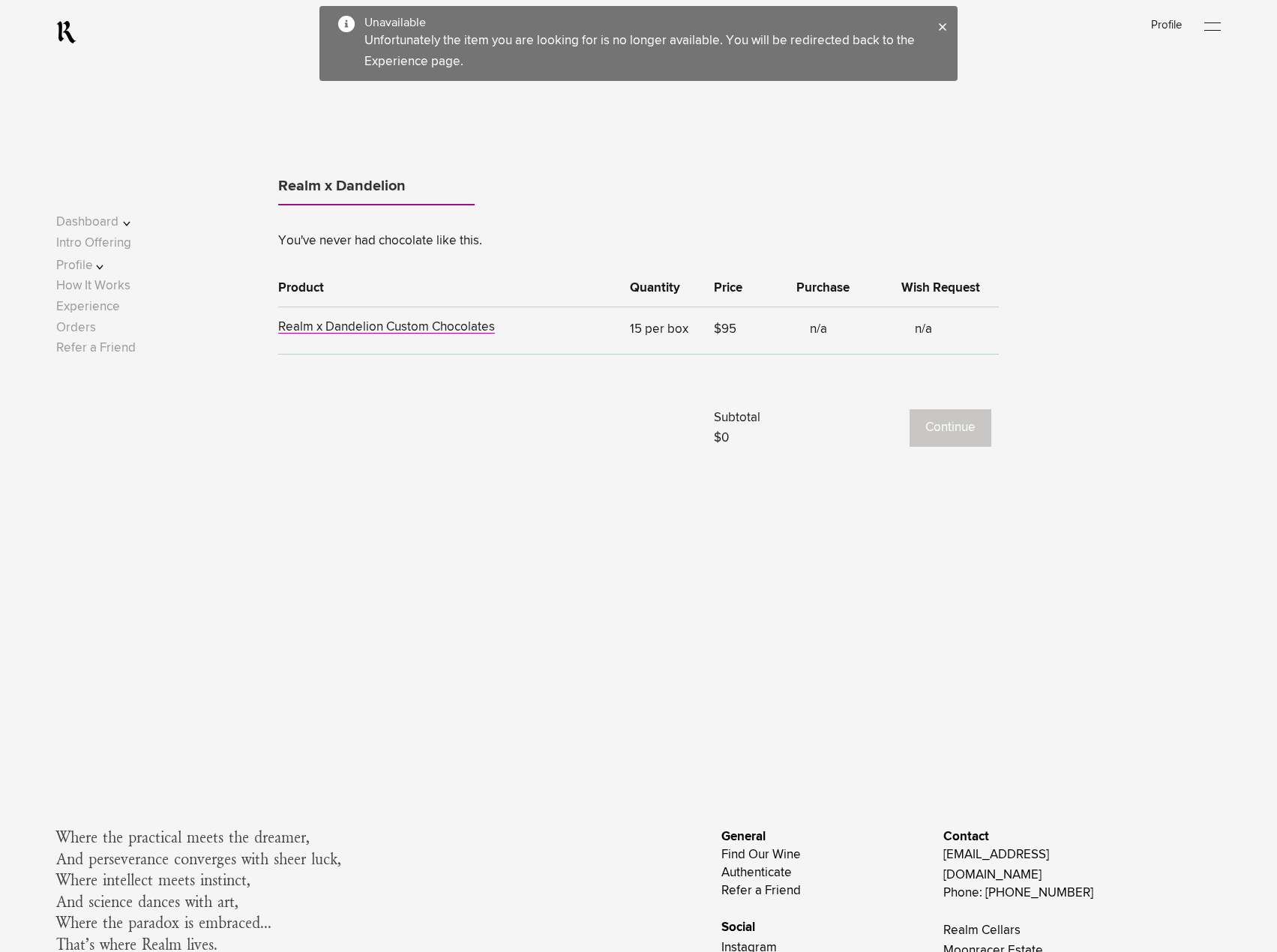
scroll to position [1306, 0]
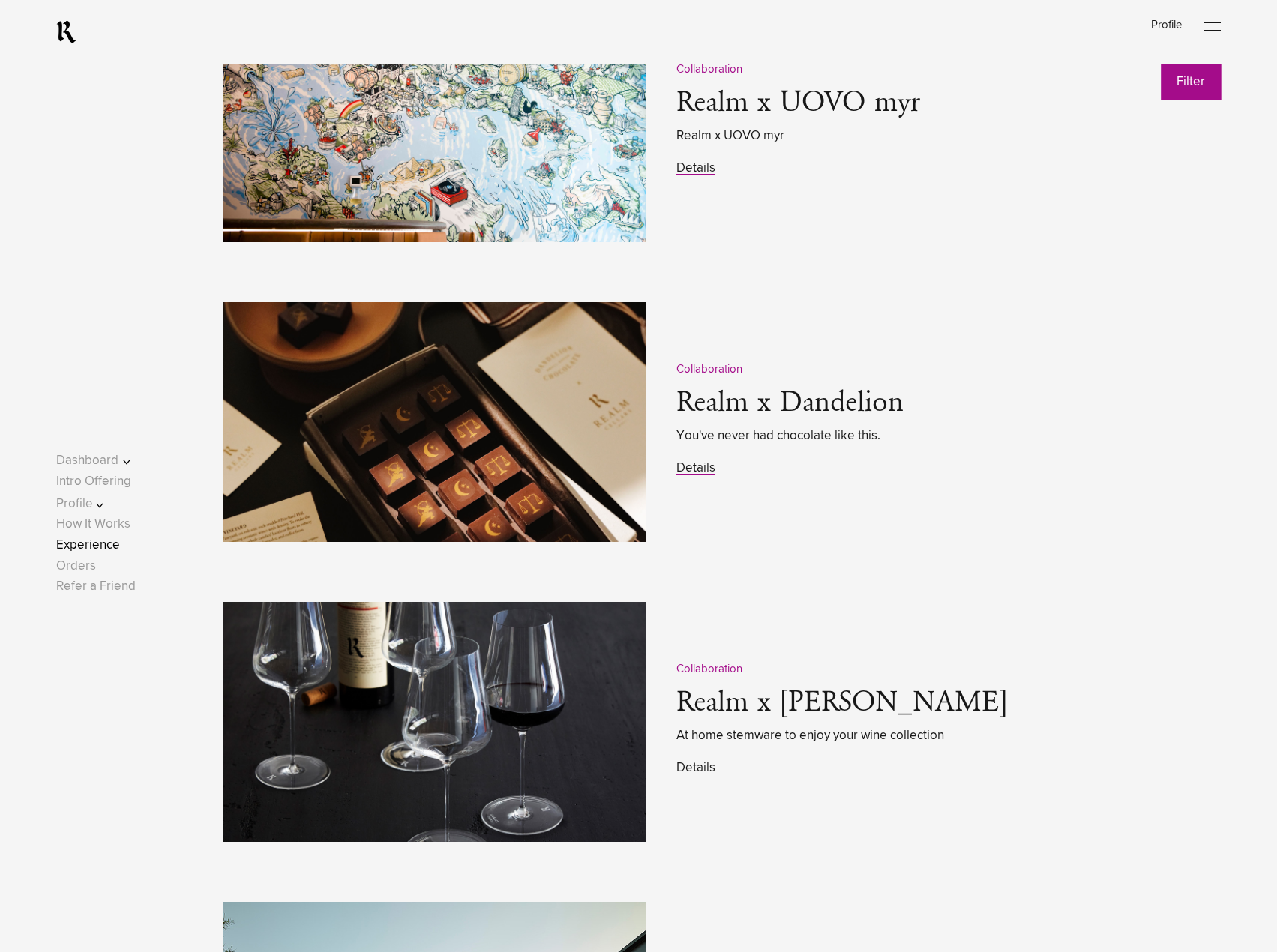
scroll to position [2247, 0]
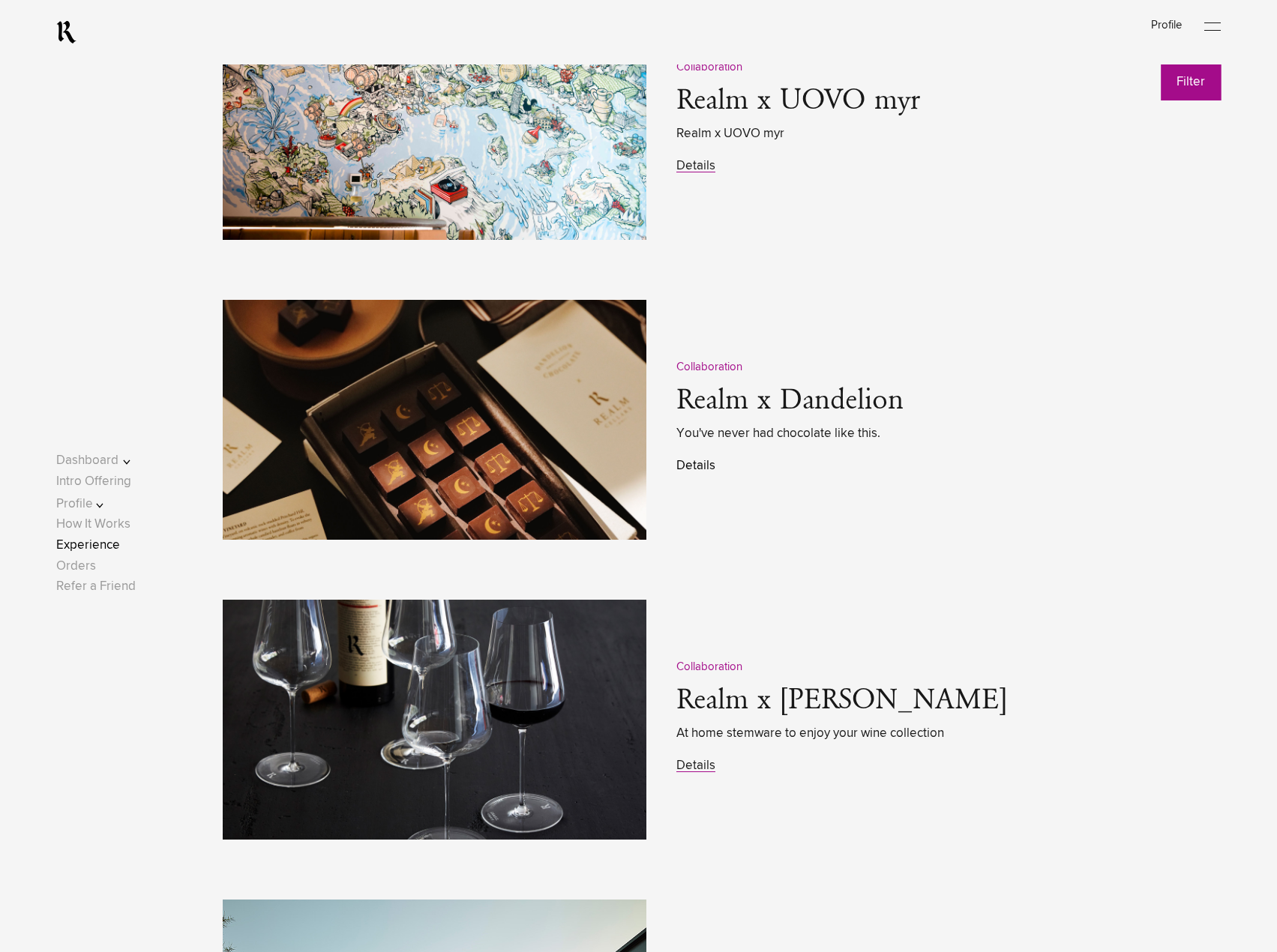
click at [689, 471] on link "Details" at bounding box center [695, 466] width 39 height 12
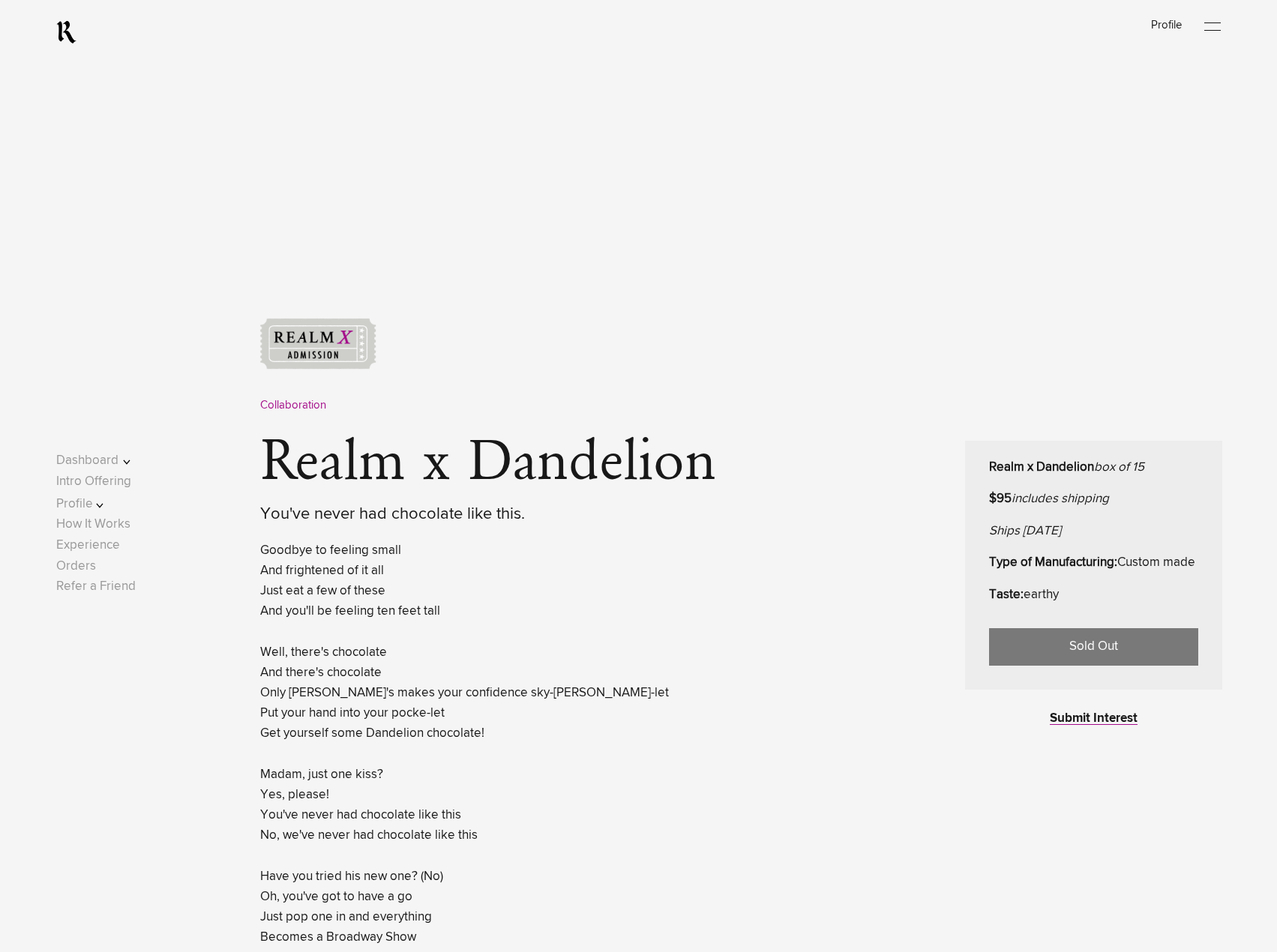
scroll to position [375, 0]
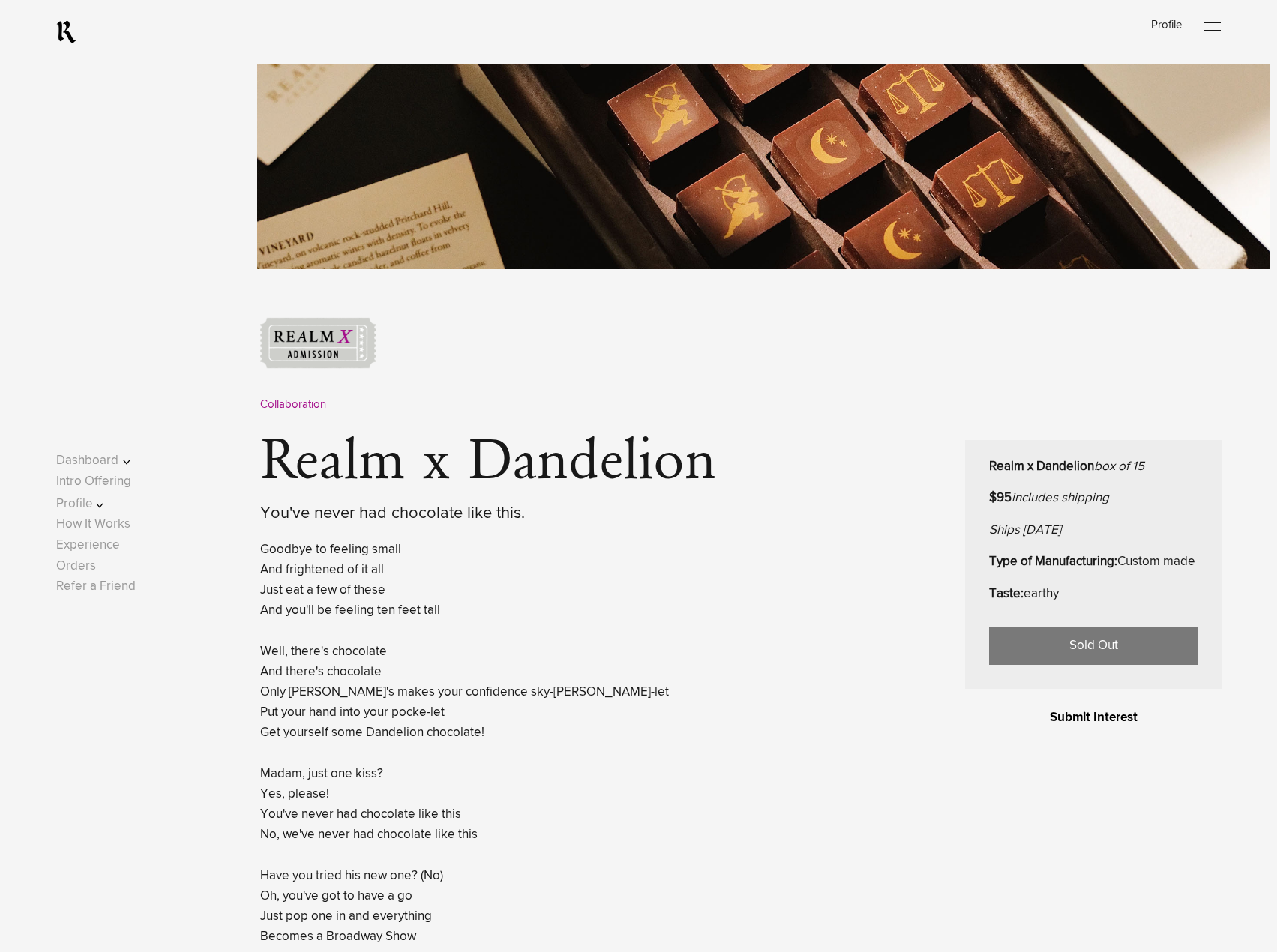
click at [1085, 724] on link "Submit Interest" at bounding box center [1094, 717] width 87 height 12
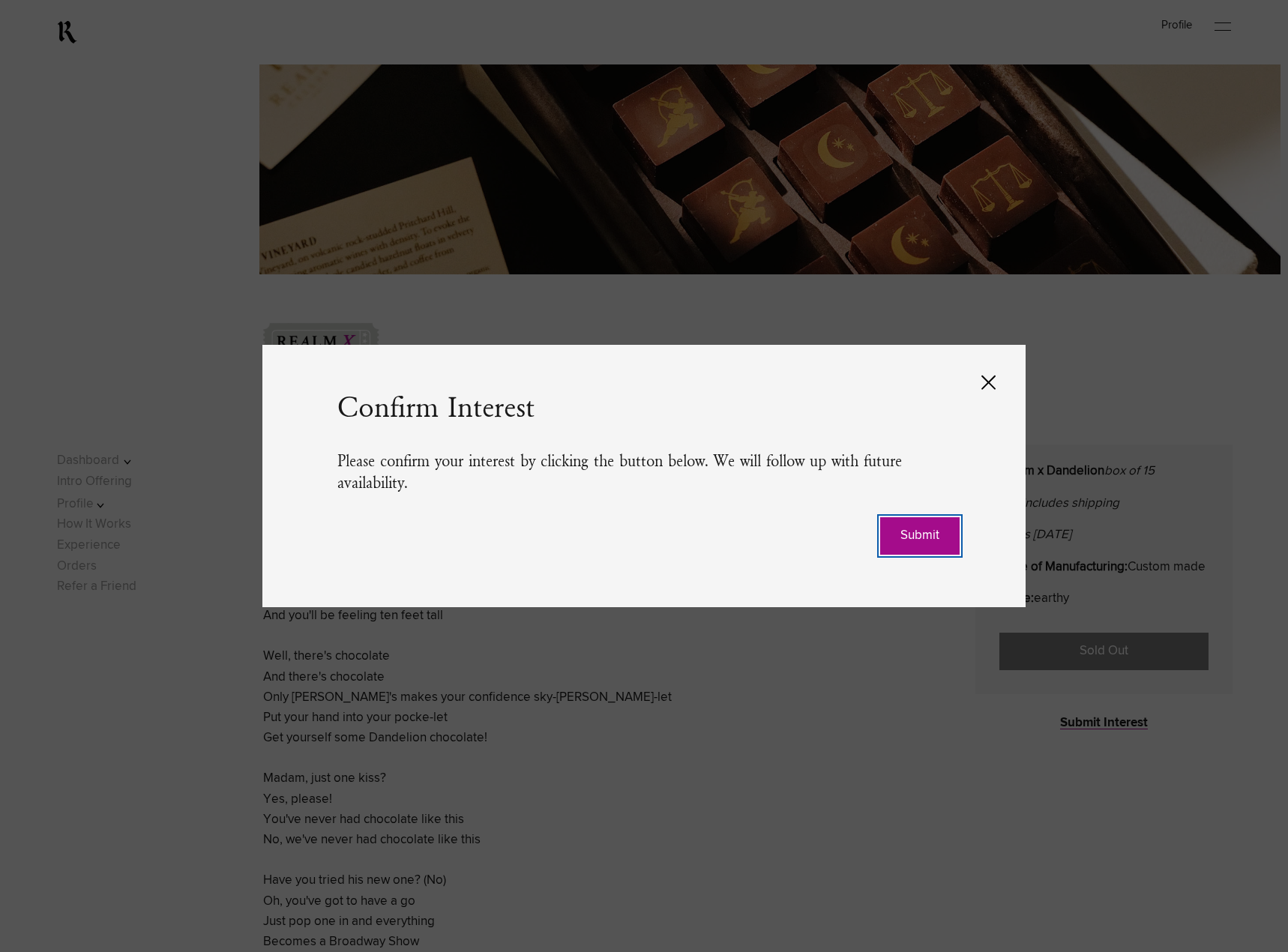
click at [929, 542] on button "Submit" at bounding box center [920, 536] width 80 height 37
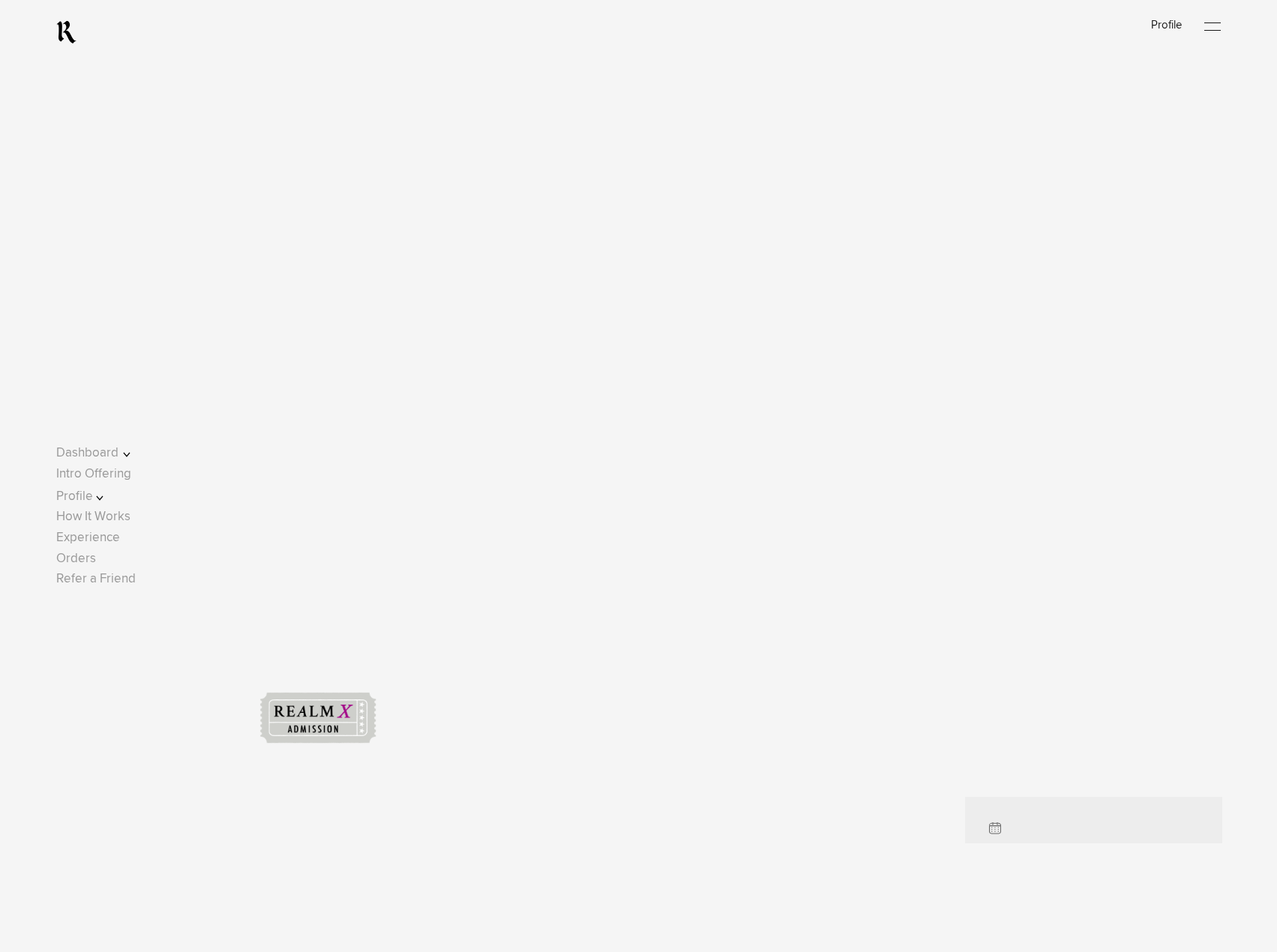
scroll to position [375, 0]
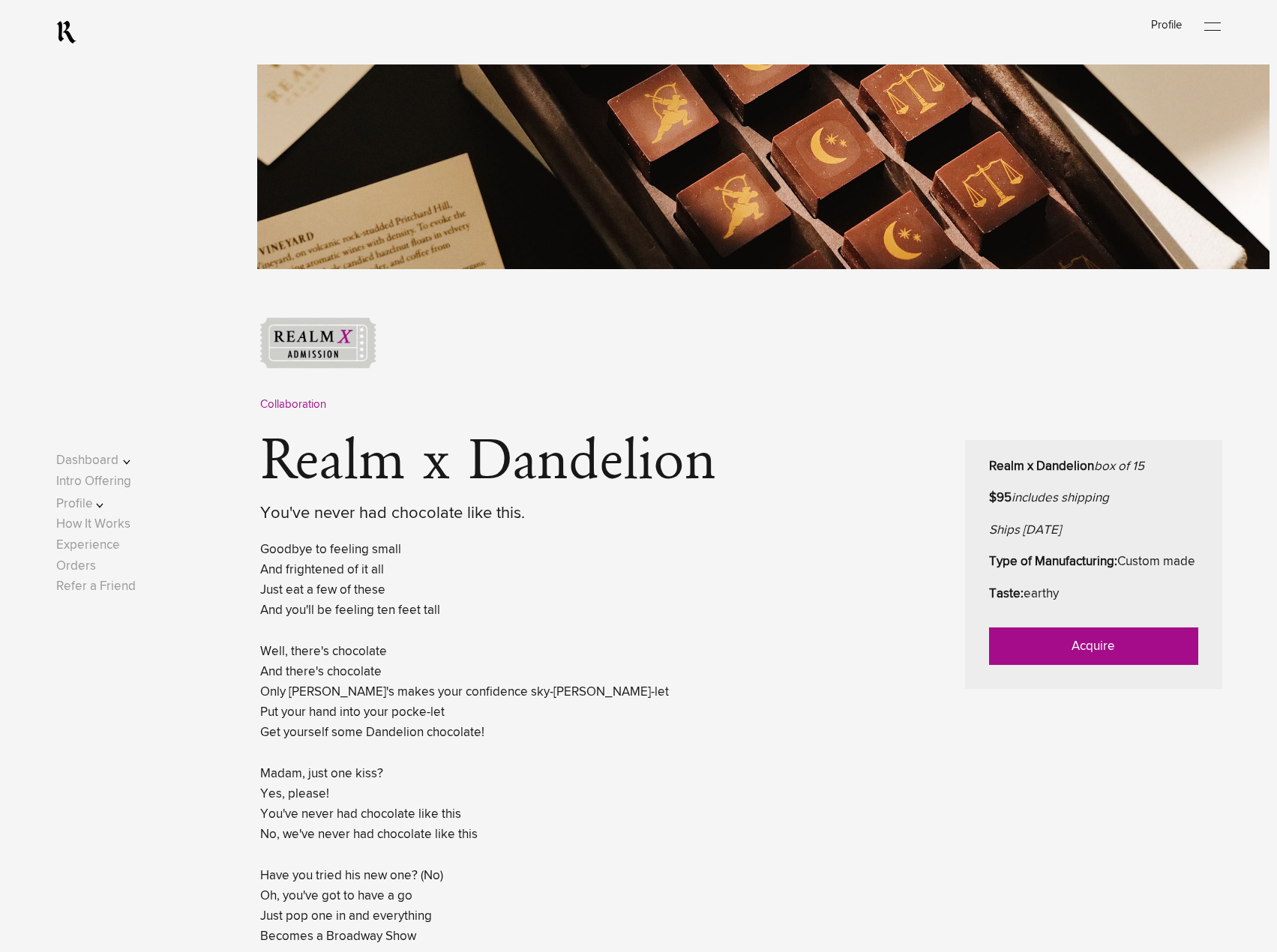
click at [1091, 665] on link "Acquire" at bounding box center [1094, 646] width 209 height 37
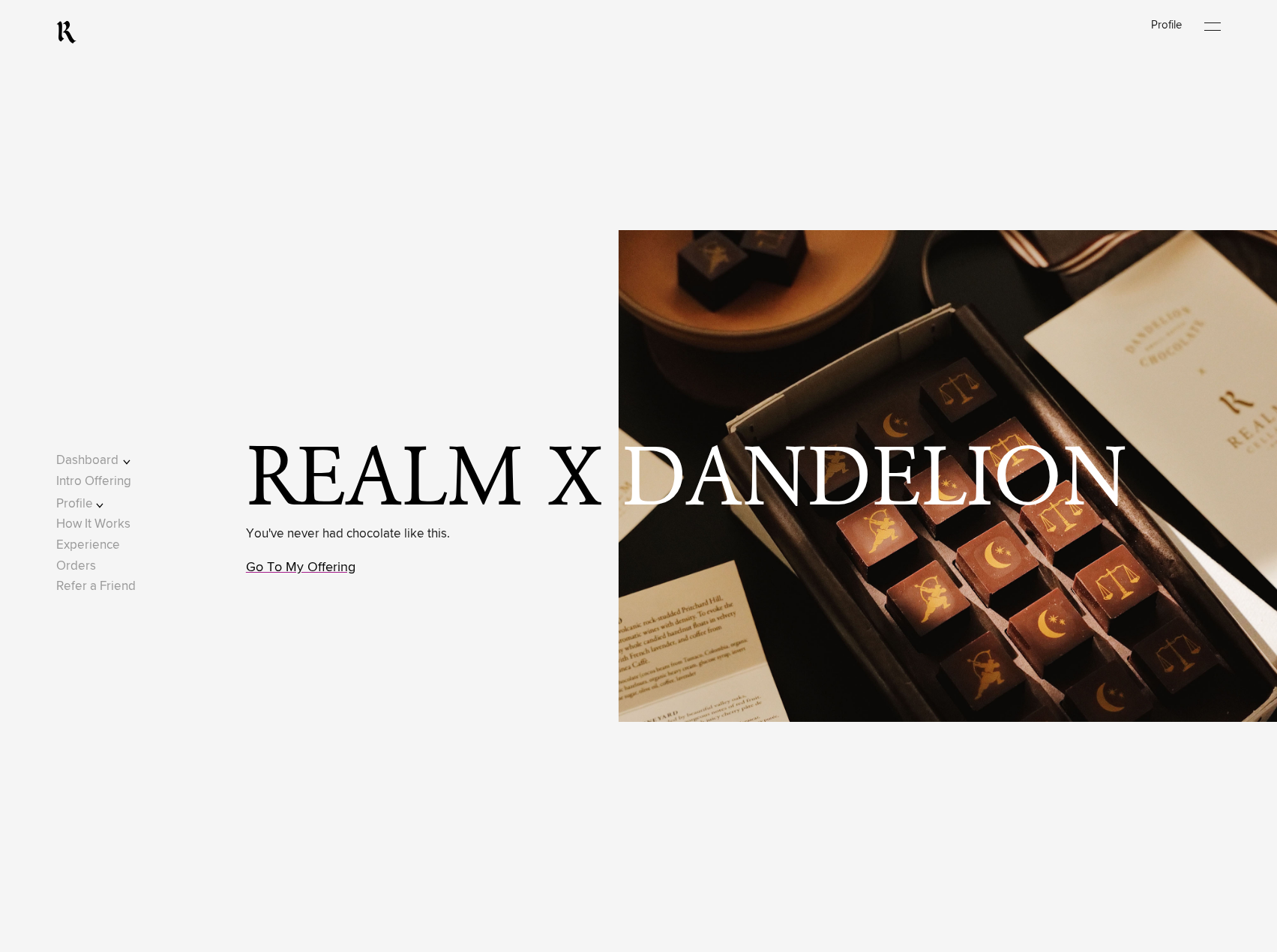
click at [302, 570] on link "Go To My Offering" at bounding box center [301, 567] width 109 height 13
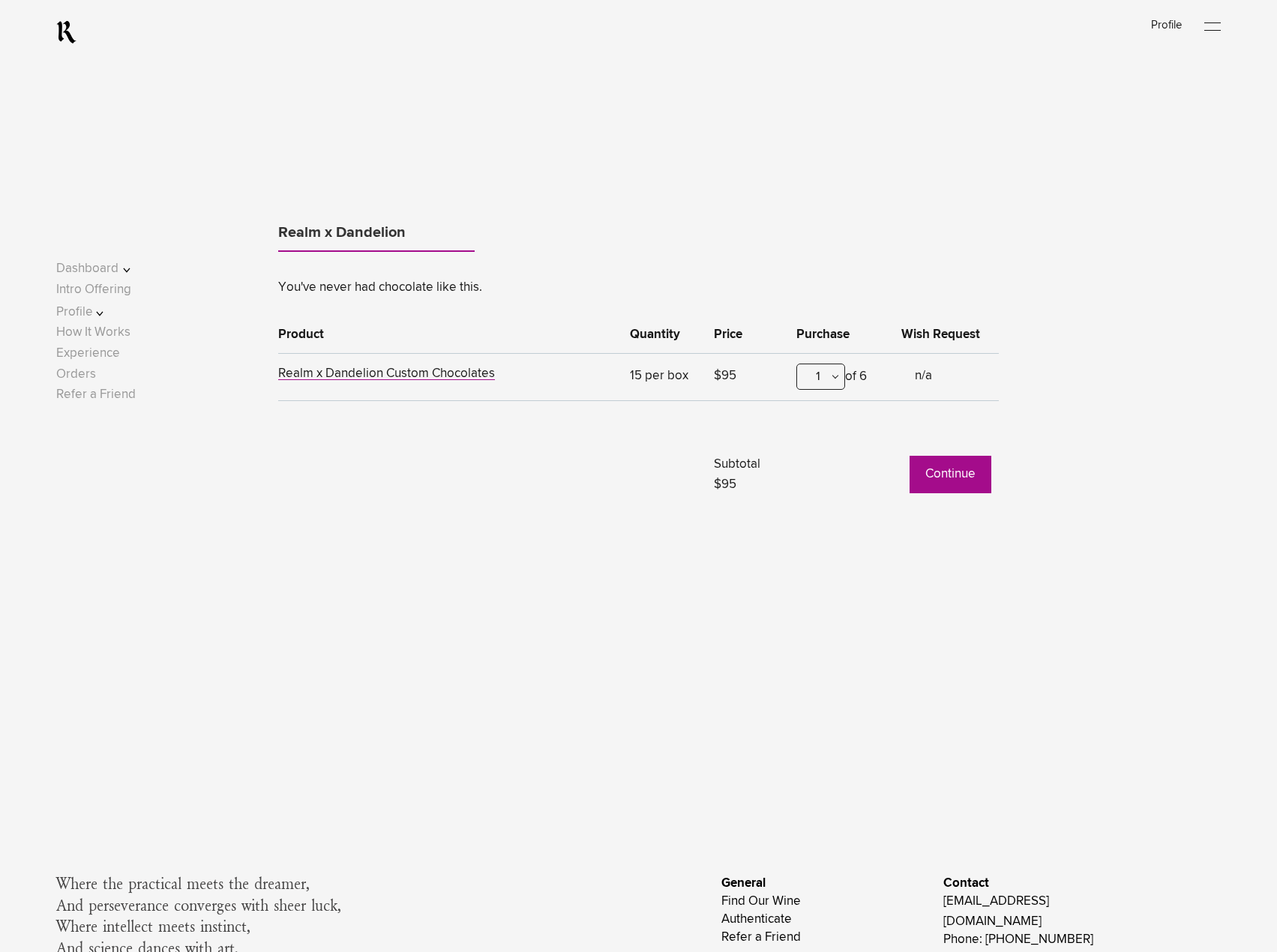
scroll to position [1306, 0]
